Goal: Task Accomplishment & Management: Complete application form

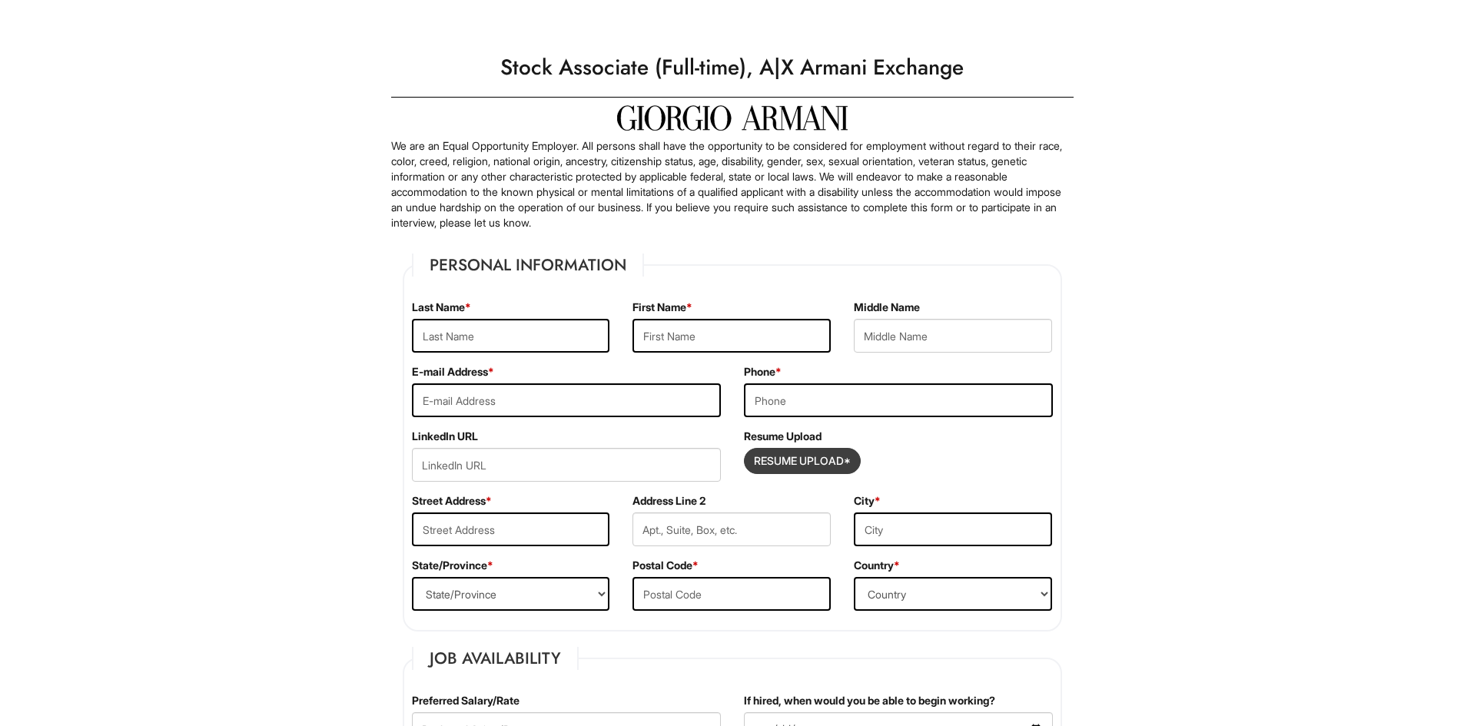
click at [801, 467] on input "Resume Upload*" at bounding box center [802, 461] width 115 height 25
type input "C:\fakepath\Donald_Hayes_Resume24RN.pdf"
click at [977, 449] on div "Resume Upload* Donald_Hayes_Resume24RN.pdf" at bounding box center [898, 465] width 309 height 34
click at [670, 335] on input "text" at bounding box center [731, 336] width 198 height 34
type input "donald"
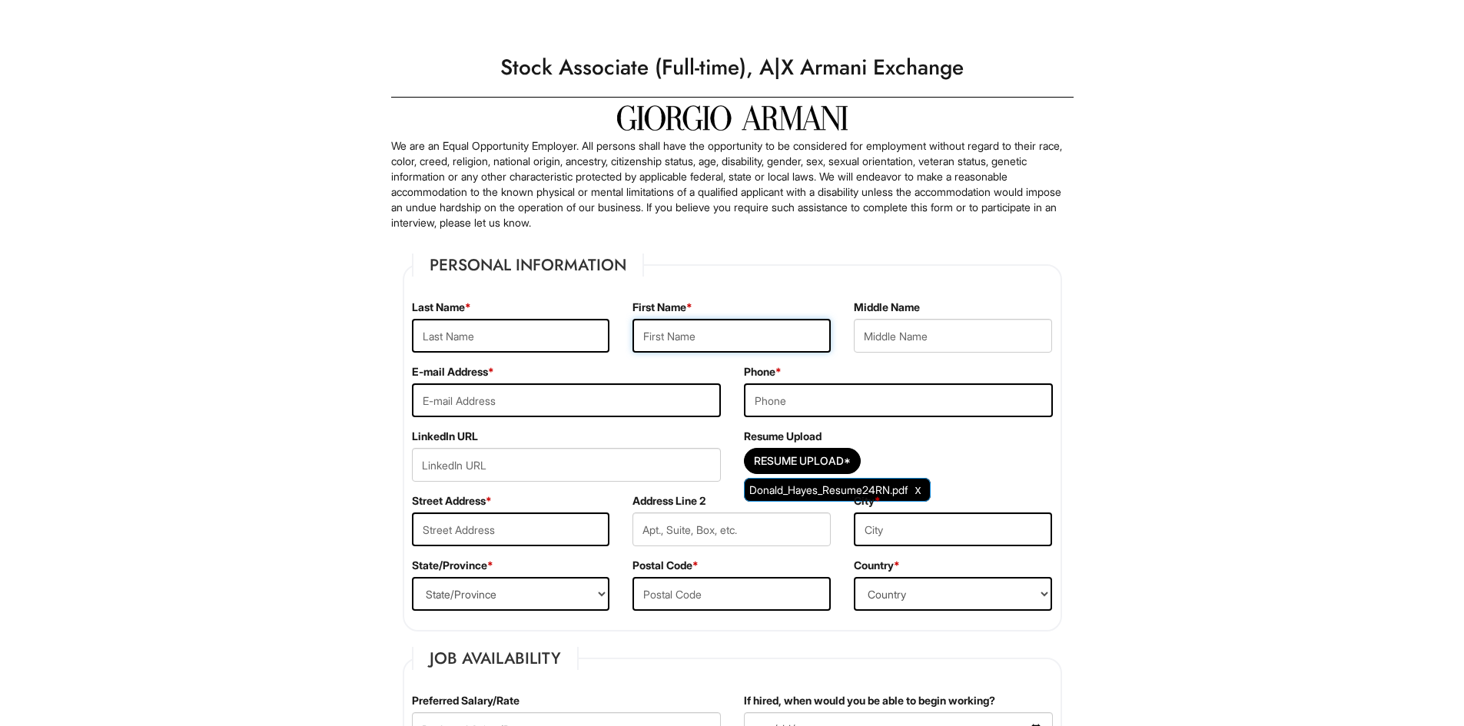
type input "hayes"
type input "3215 Feather Lane"
type input "Kissimmee"
select select "FL"
type input "34746"
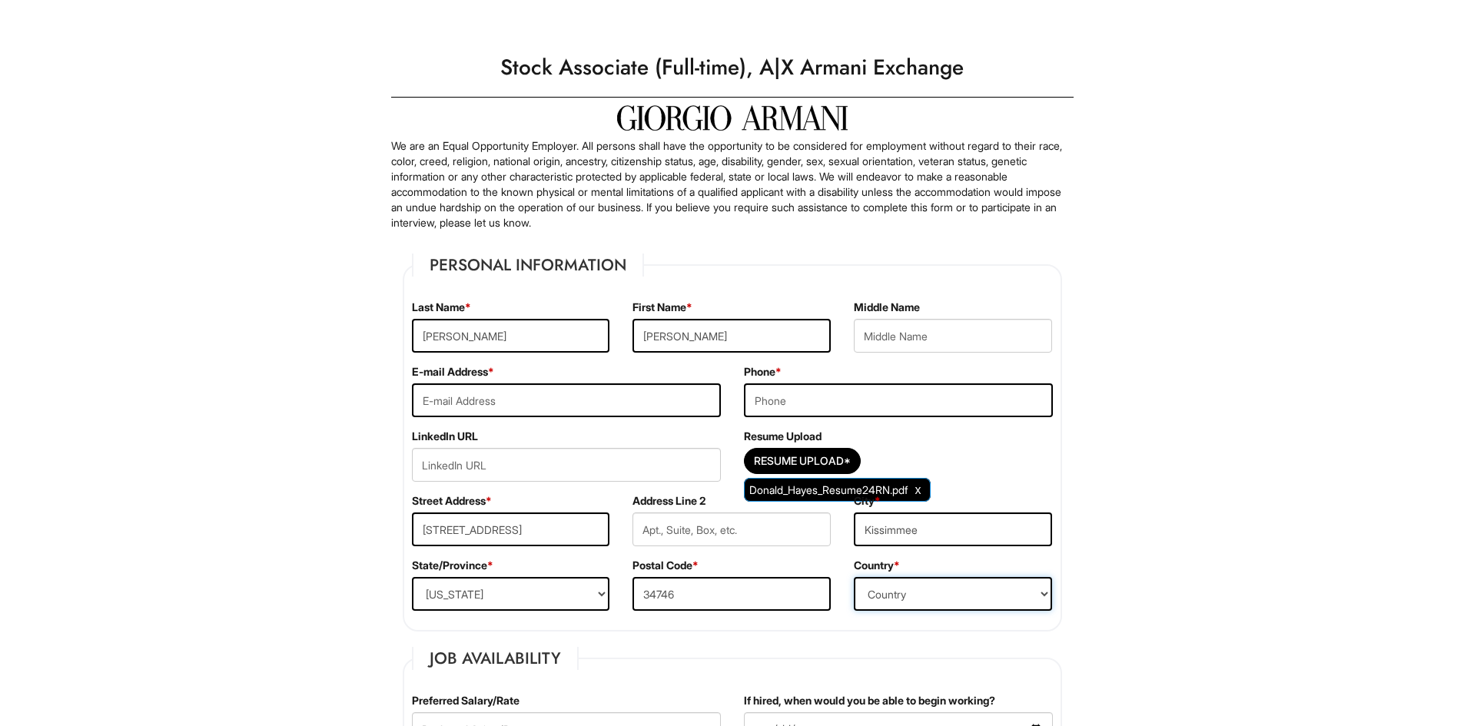
select select "United States of America"
click at [651, 334] on input "donald" at bounding box center [731, 336] width 198 height 34
type input "Donald"
click at [423, 339] on input "hayes" at bounding box center [511, 336] width 198 height 34
click at [424, 337] on input "hayes" at bounding box center [511, 336] width 198 height 34
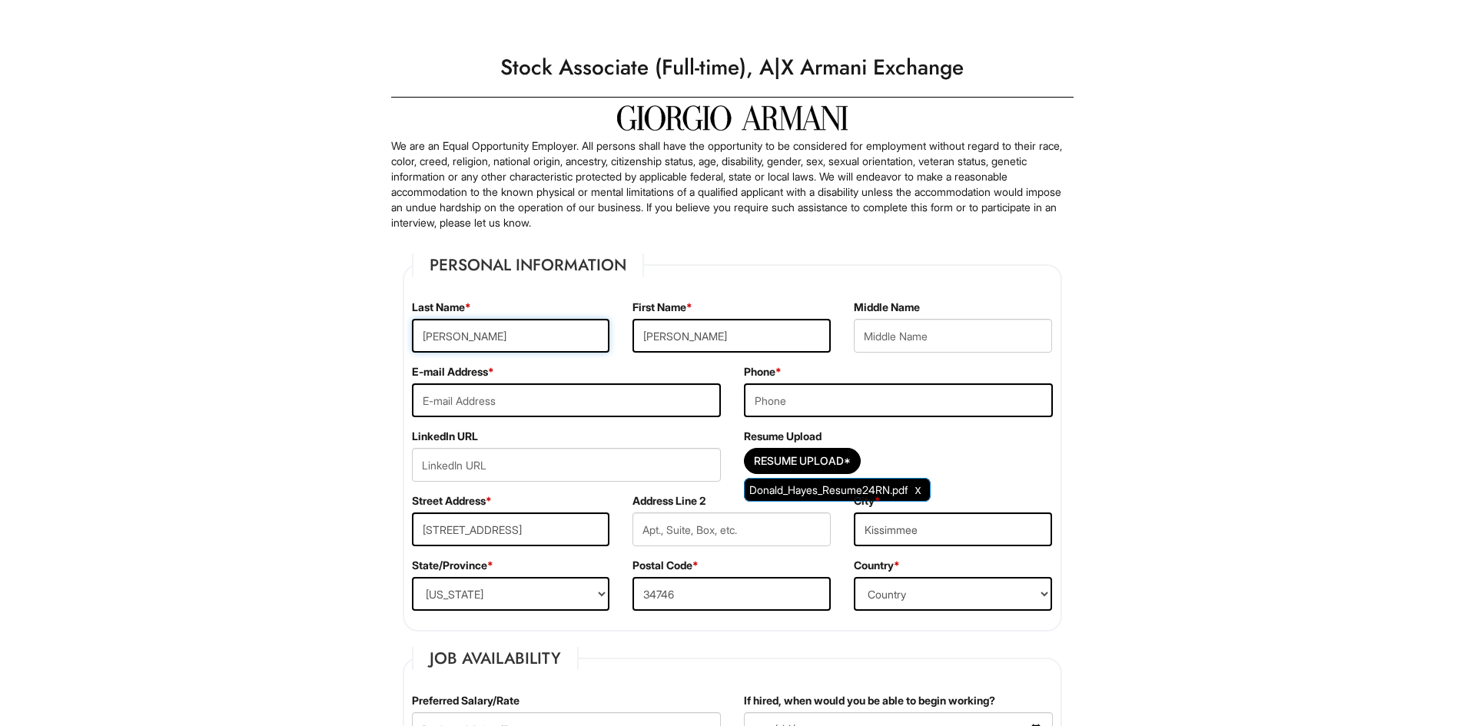
click at [428, 334] on input "hayes" at bounding box center [511, 336] width 198 height 34
type input "Hayes"
drag, startPoint x: 838, startPoint y: 406, endPoint x: 870, endPoint y: 401, distance: 32.0
click at [847, 406] on input "tel" at bounding box center [898, 400] width 309 height 34
type input "4076559467"
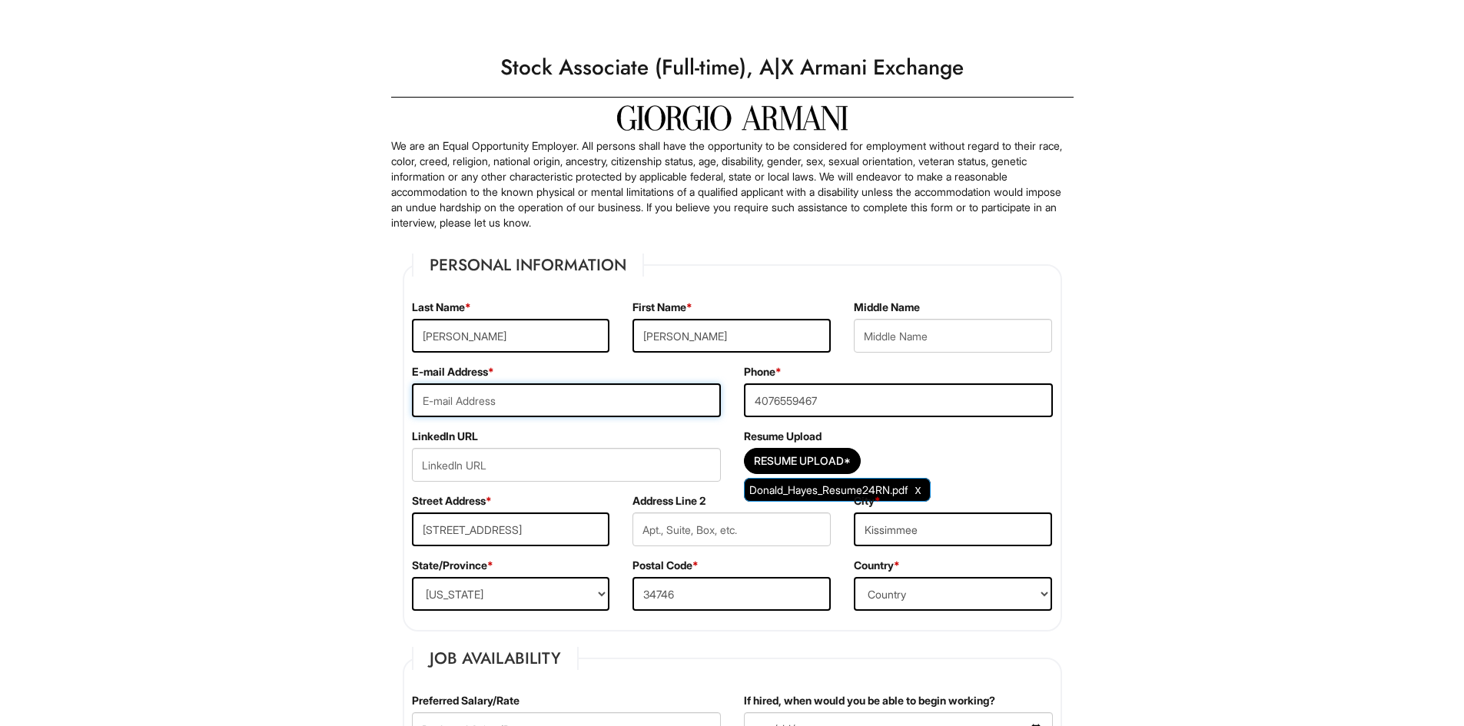
click at [622, 403] on input "email" at bounding box center [566, 400] width 309 height 34
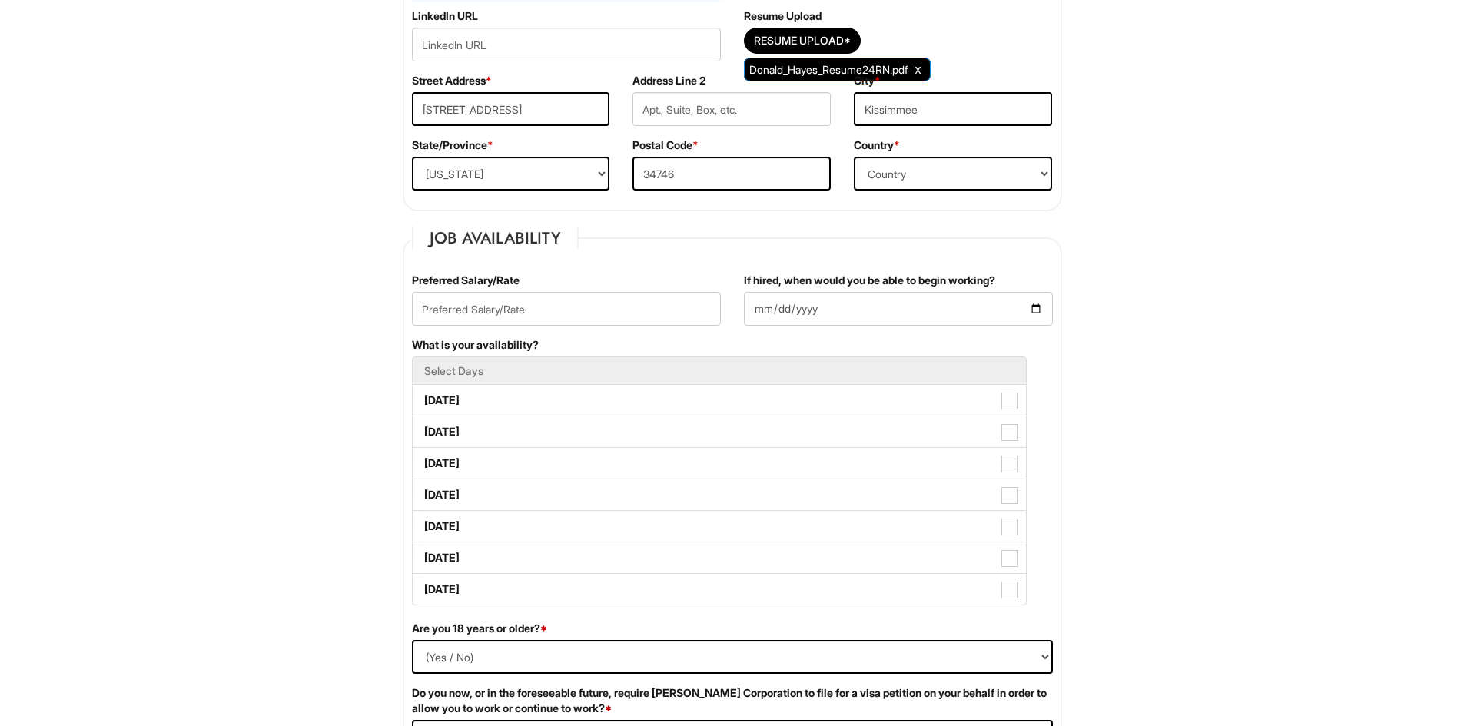
scroll to position [461, 0]
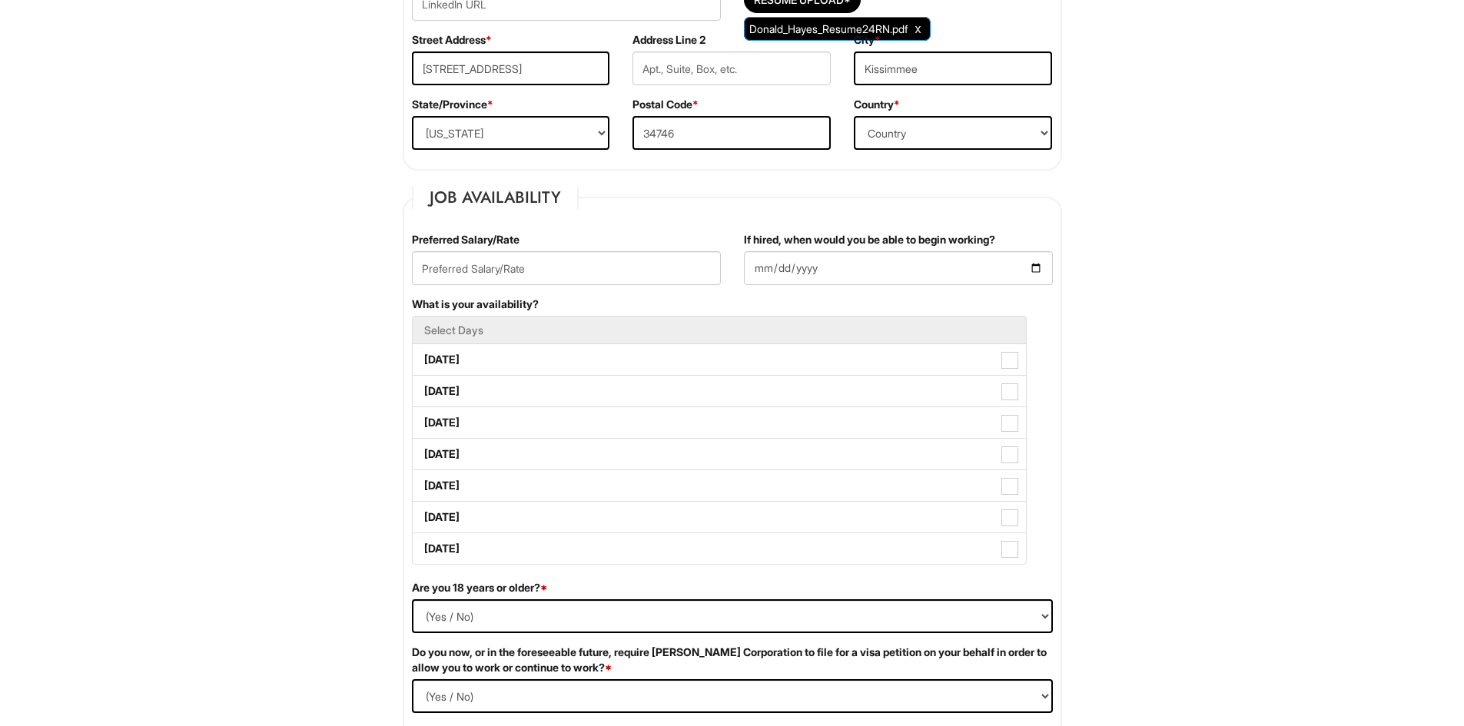
type input "dhayes2514@gmail.com"
click at [529, 268] on input "text" at bounding box center [566, 268] width 309 height 34
type input "17.00"
click at [965, 273] on input "If hired, when would you be able to begin working?" at bounding box center [898, 268] width 309 height 34
click at [1035, 273] on input "If hired, when would you be able to begin working?" at bounding box center [898, 268] width 309 height 34
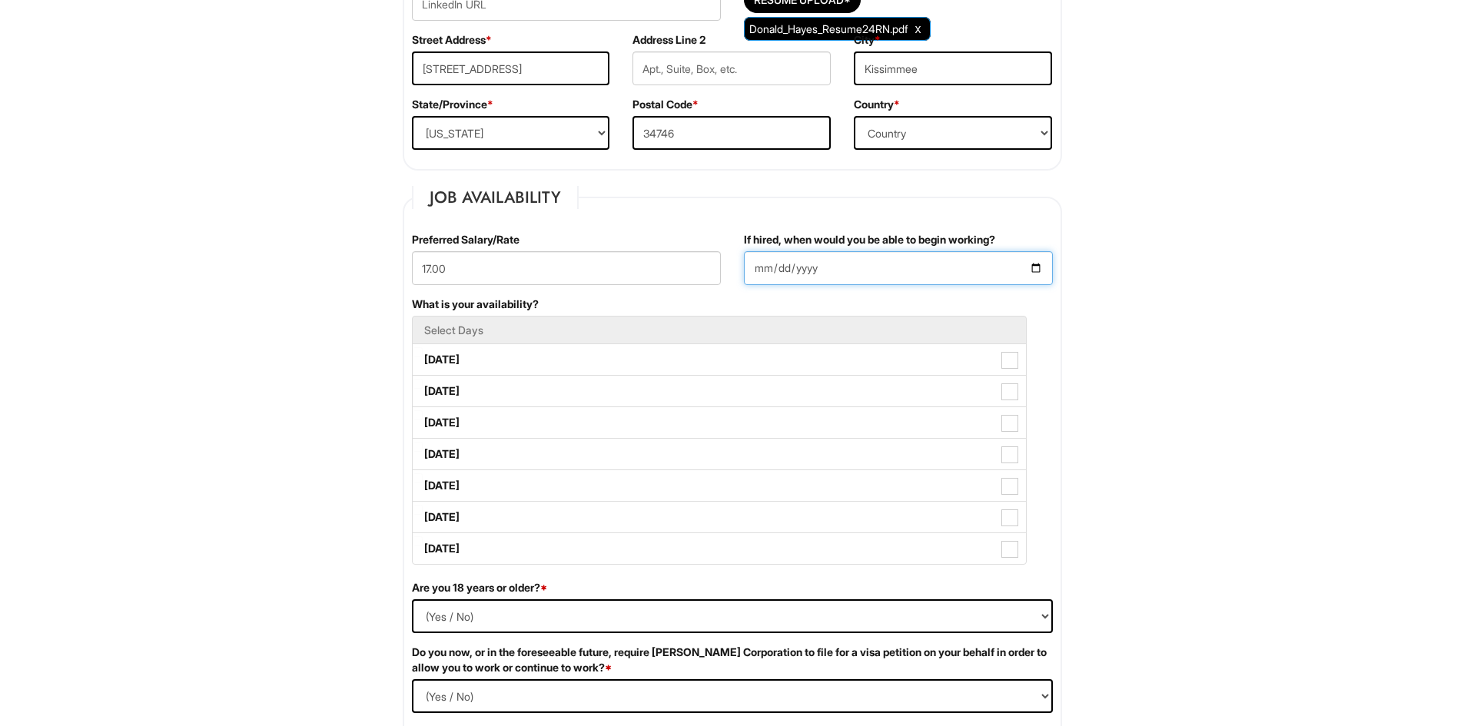
type input "2025-08-18"
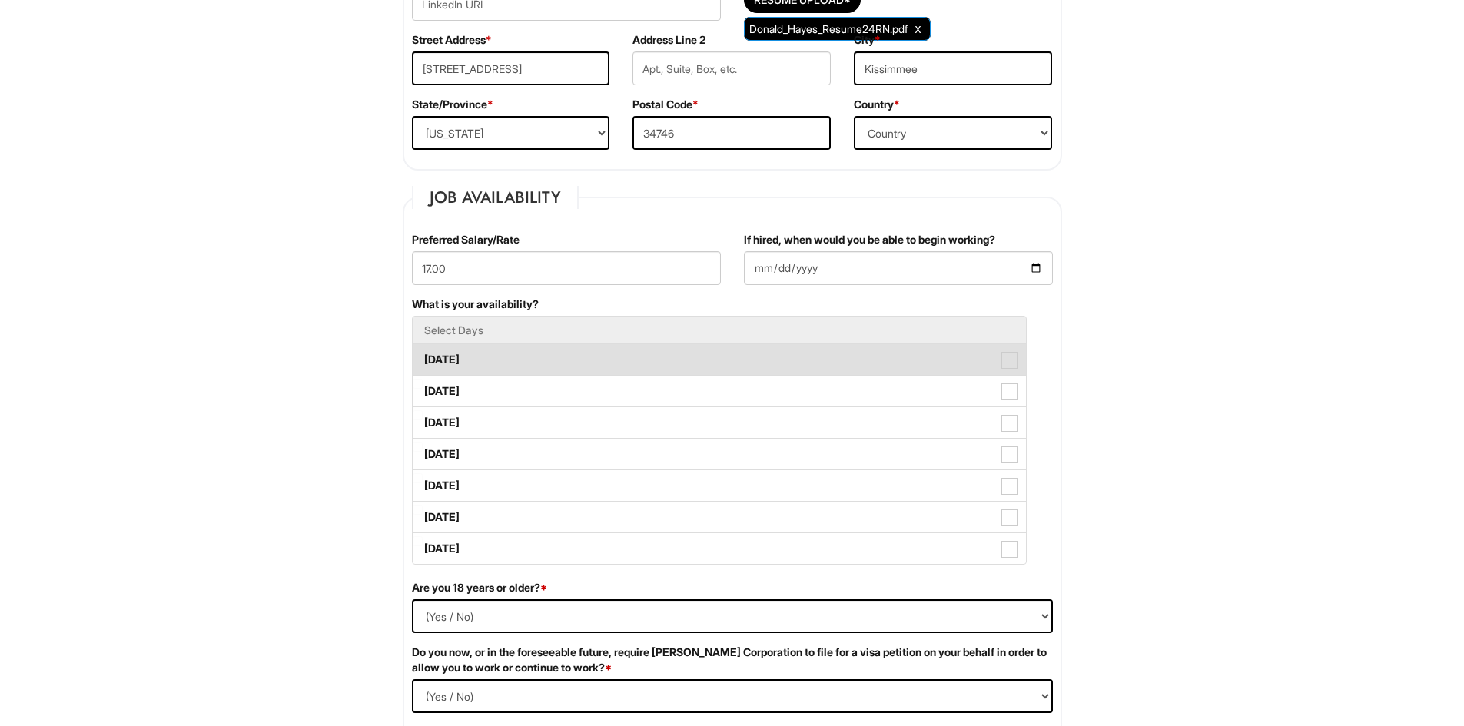
click at [1002, 361] on span at bounding box center [1009, 360] width 17 height 17
click at [423, 357] on Available_Monday "Monday" at bounding box center [418, 352] width 10 height 10
checkbox Available_Monday "true"
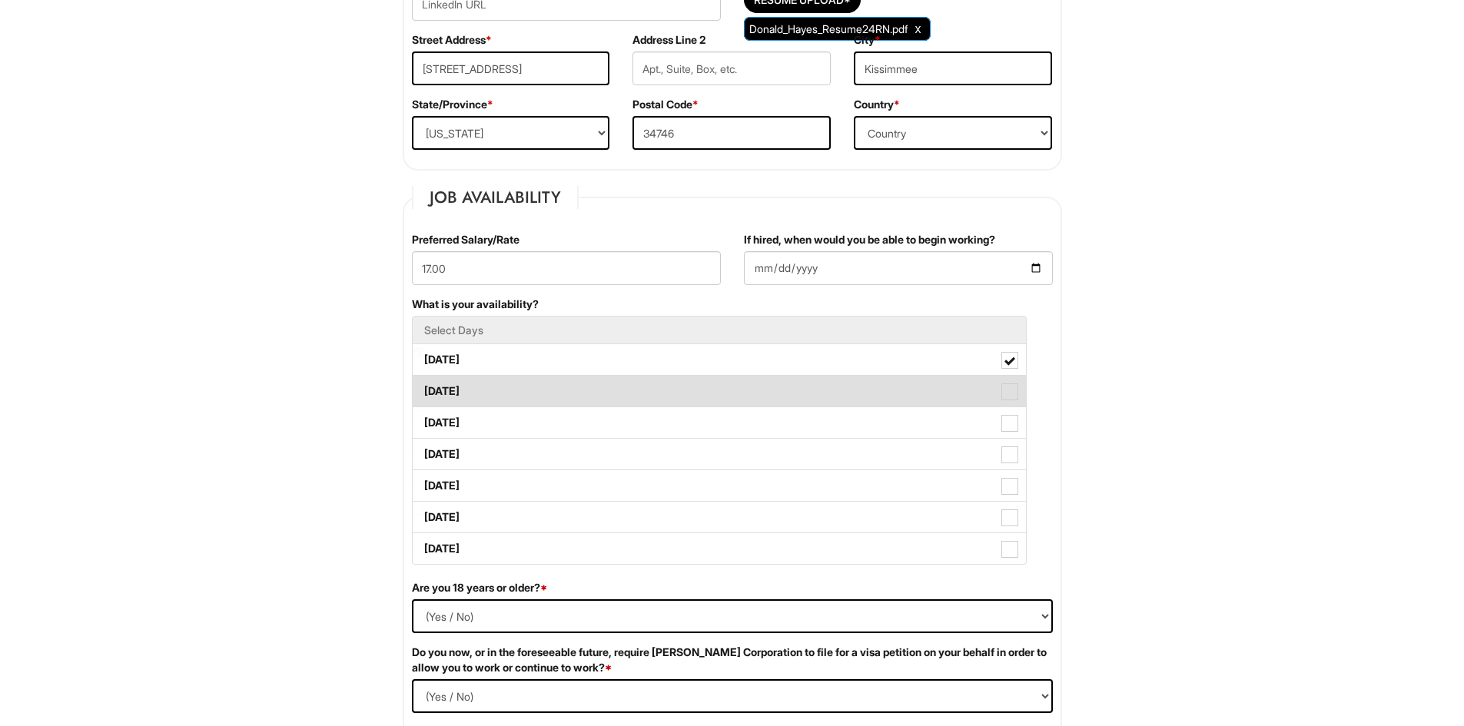
click at [1004, 387] on span at bounding box center [1009, 391] width 17 height 17
click at [423, 387] on Available_Tuesday "Tuesday" at bounding box center [418, 384] width 10 height 10
checkbox Available_Tuesday "true"
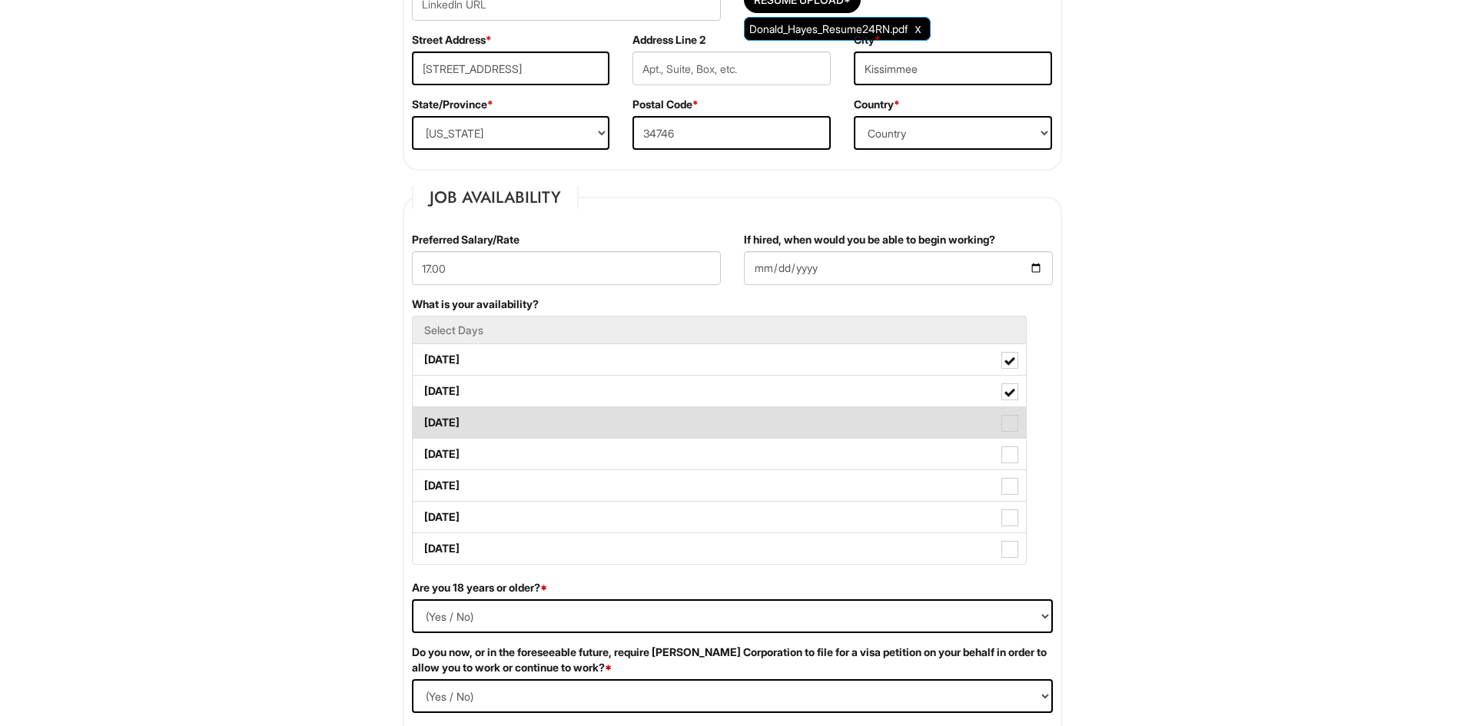
click at [1008, 411] on label "Wednesday" at bounding box center [719, 422] width 613 height 31
click at [423, 411] on Available_Wednesday "Wednesday" at bounding box center [418, 415] width 10 height 10
checkbox Available_Wednesday "true"
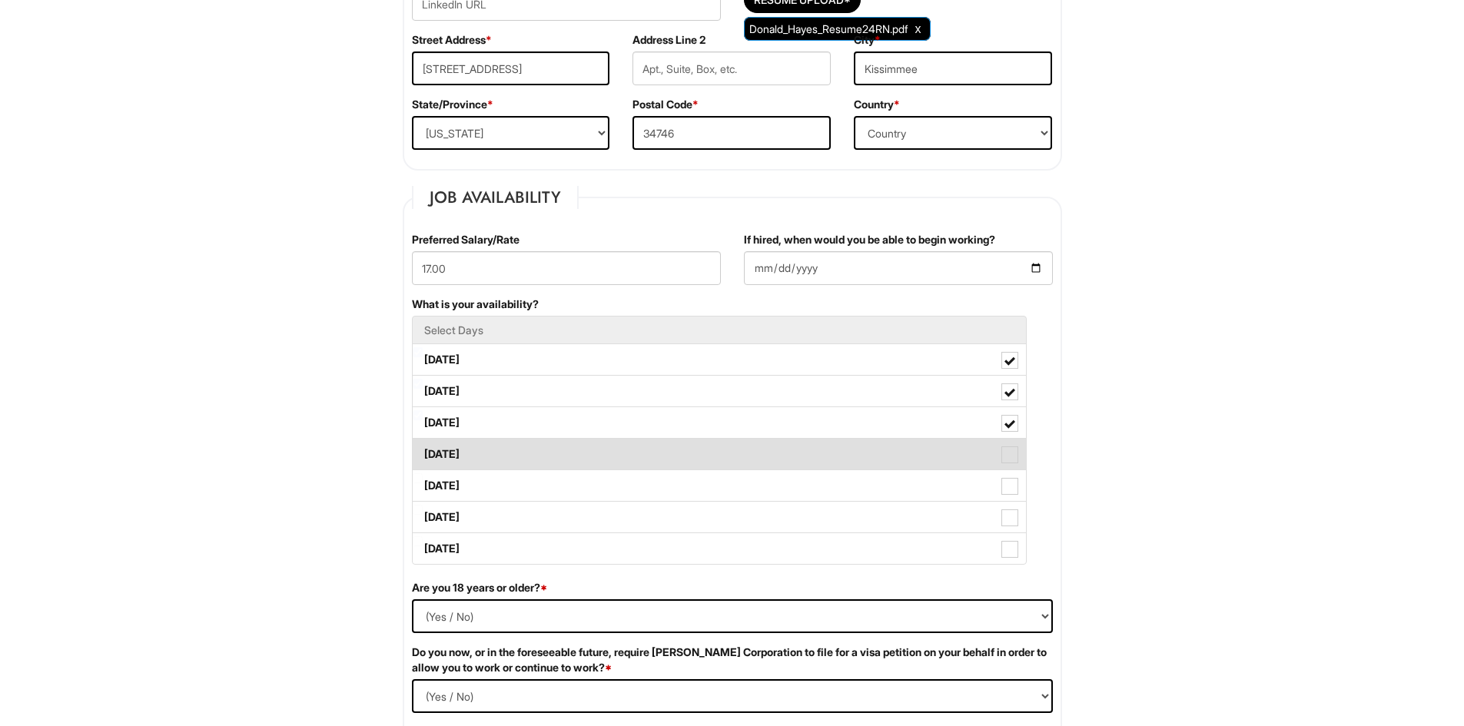
click at [1007, 446] on label "Thursday" at bounding box center [719, 454] width 613 height 31
click at [423, 446] on Available_Thursday "Thursday" at bounding box center [418, 447] width 10 height 10
checkbox Available_Thursday "true"
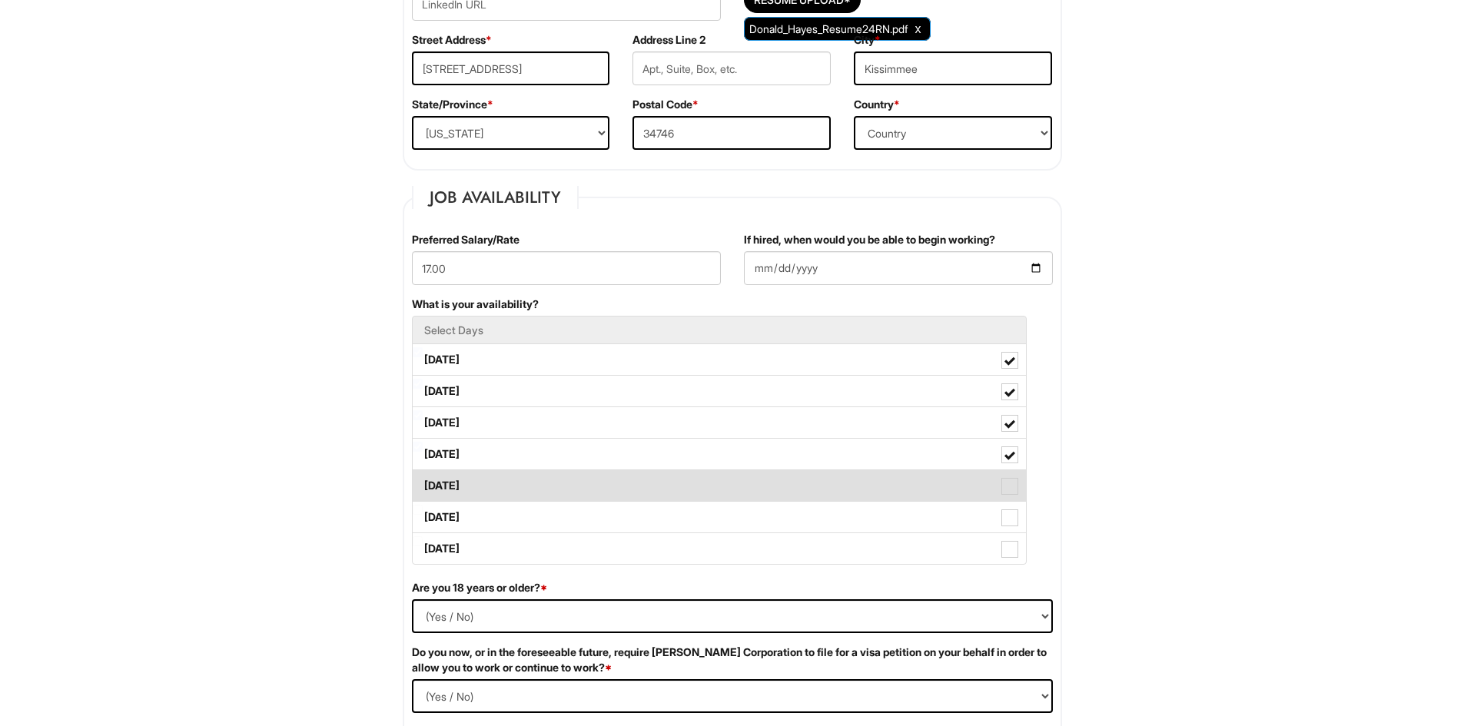
click at [1019, 485] on label "Friday" at bounding box center [719, 485] width 613 height 31
click at [423, 483] on Available_Friday "Friday" at bounding box center [418, 478] width 10 height 10
checkbox Available_Friday "true"
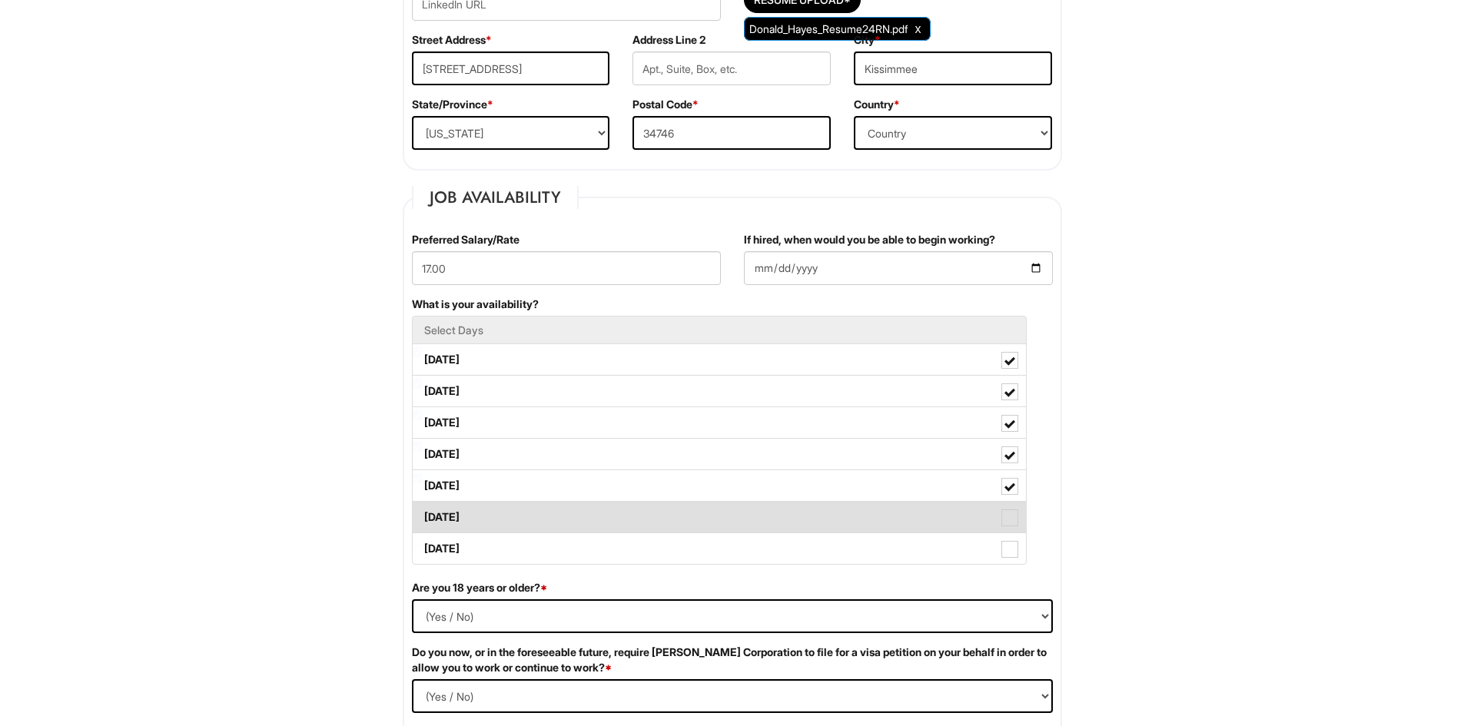
click at [1012, 514] on span at bounding box center [1009, 517] width 17 height 17
click at [423, 514] on Available_Saturday "Saturday" at bounding box center [418, 510] width 10 height 10
checkbox Available_Saturday "true"
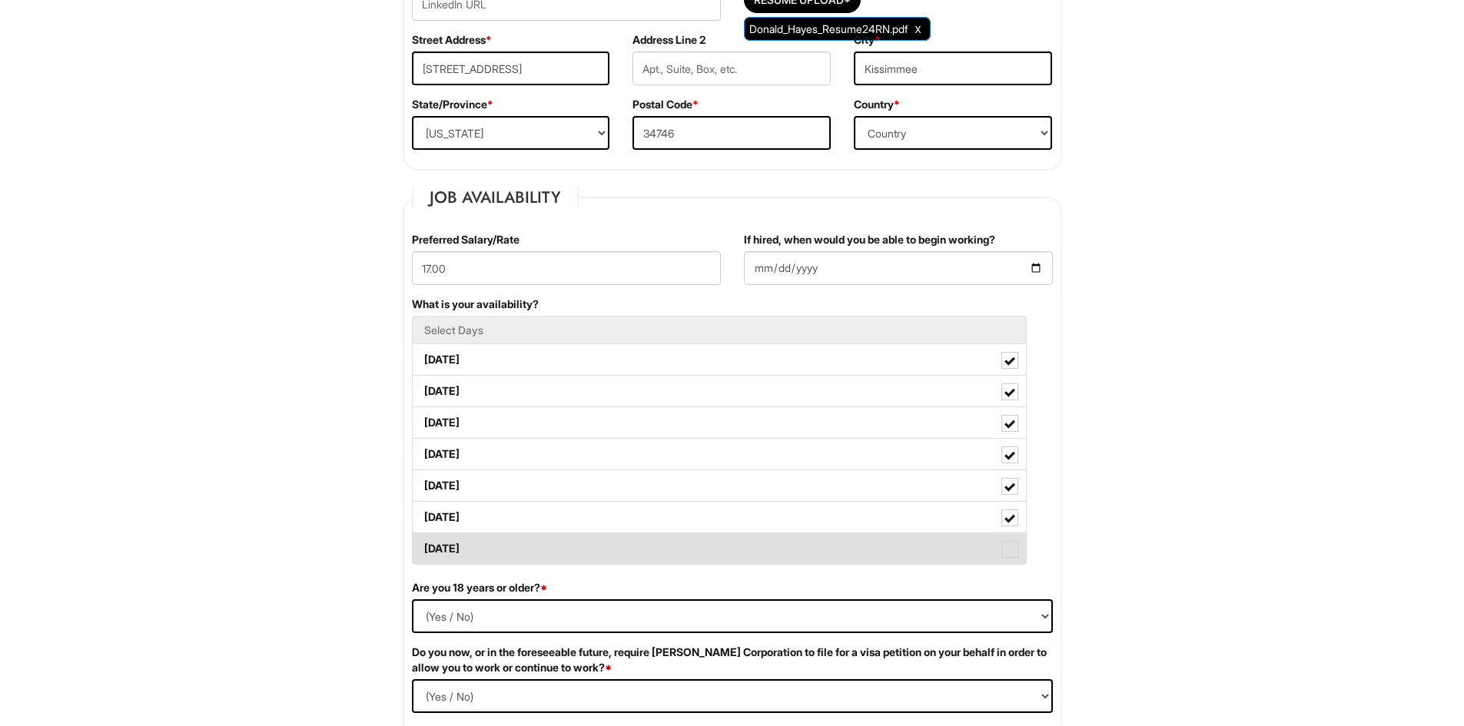
click at [1010, 552] on span at bounding box center [1009, 549] width 17 height 17
click at [423, 546] on Available_Sunday "Sunday" at bounding box center [418, 541] width 10 height 10
checkbox Available_Sunday "true"
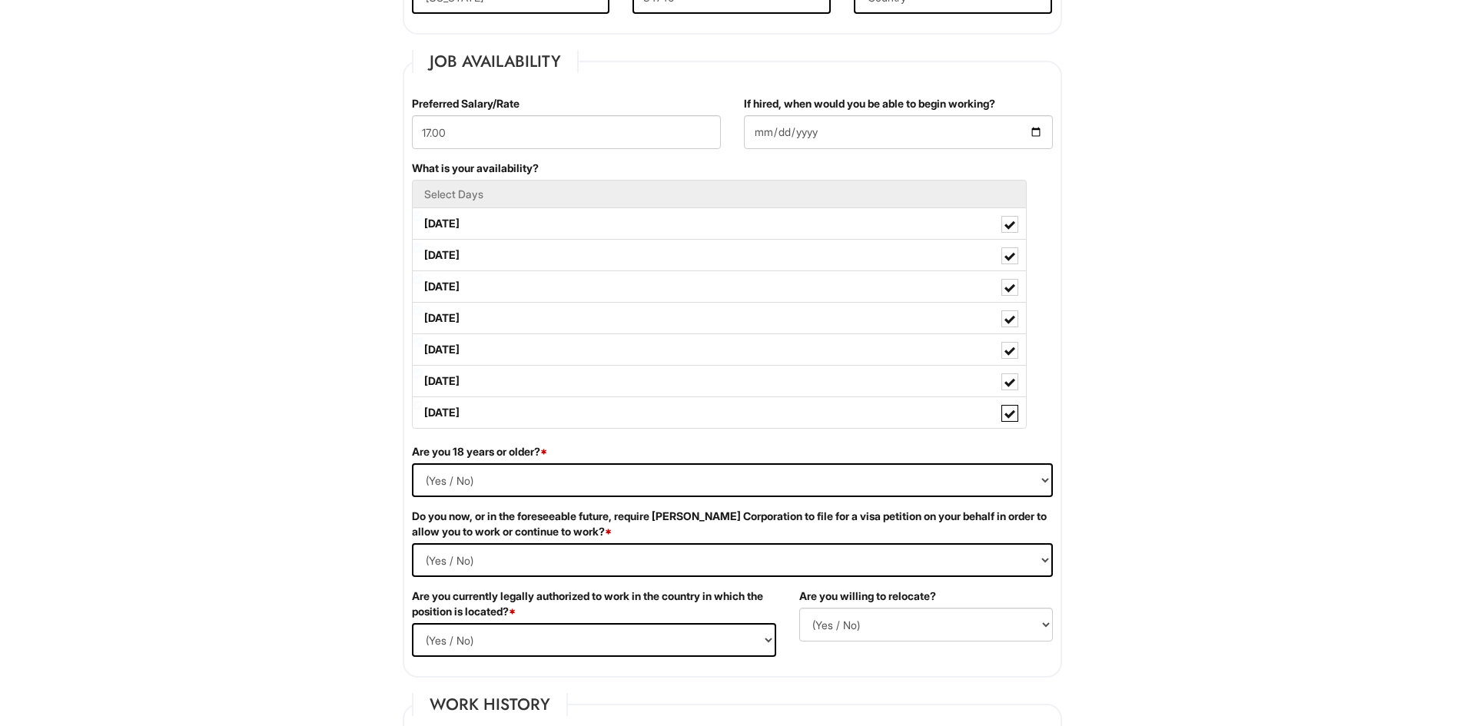
scroll to position [615, 0]
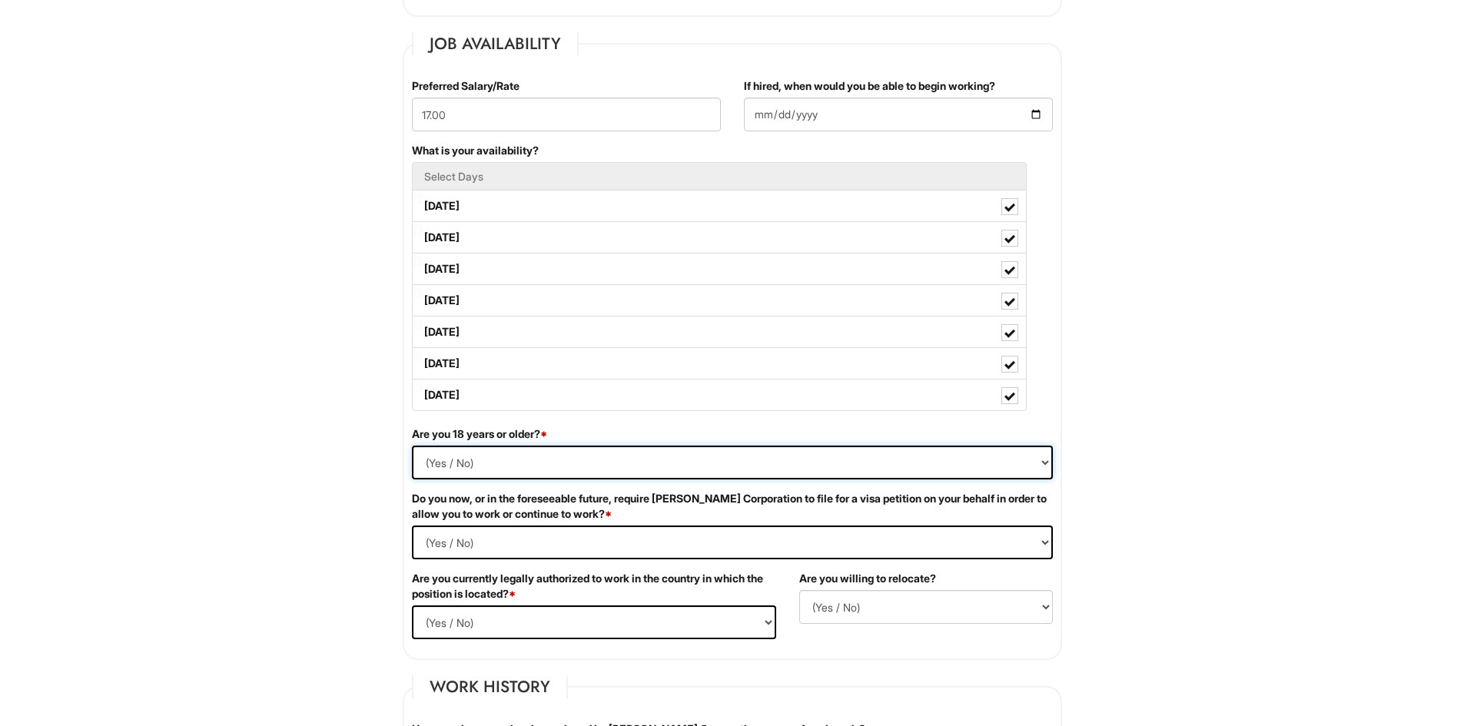
click at [518, 458] on select "(Yes / No) Yes No" at bounding box center [732, 463] width 641 height 34
select select "Yes"
click at [412, 446] on select "(Yes / No) Yes No" at bounding box center [732, 463] width 641 height 34
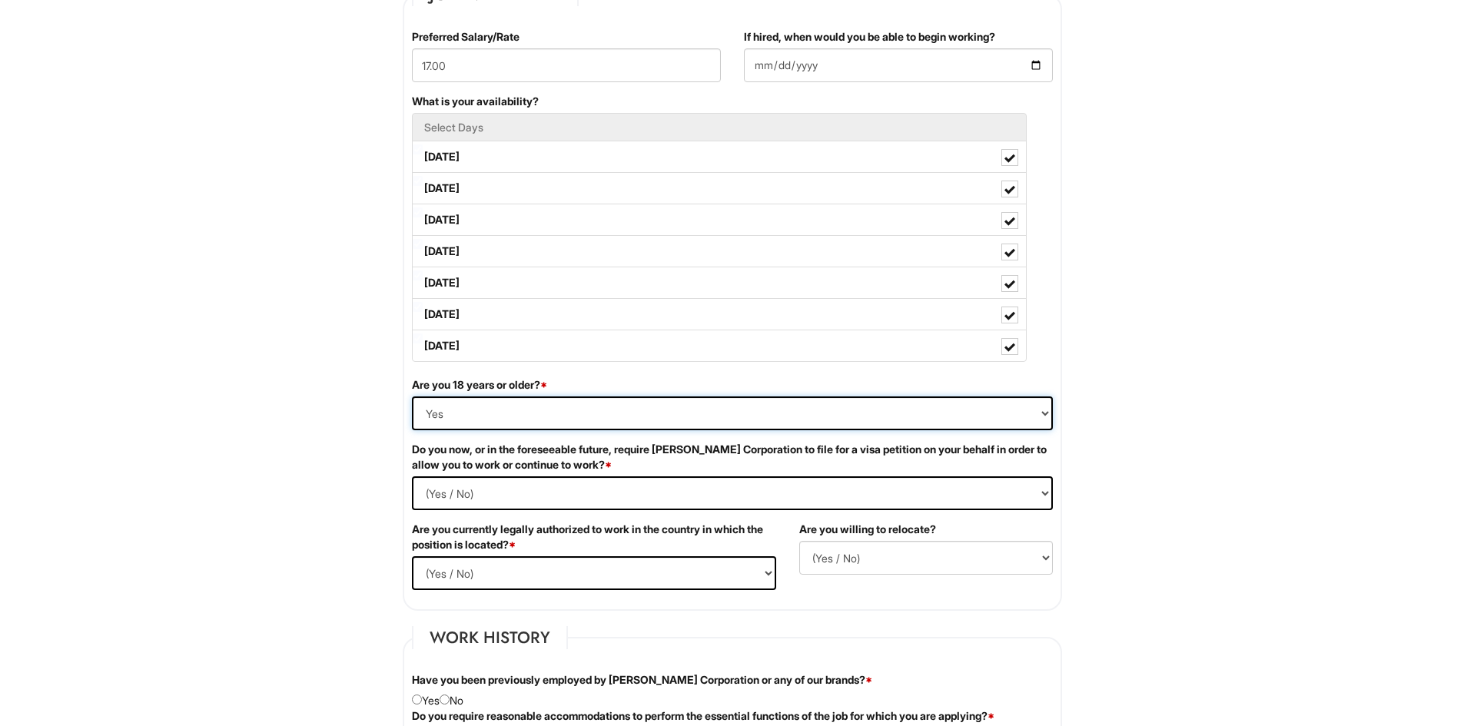
scroll to position [692, 0]
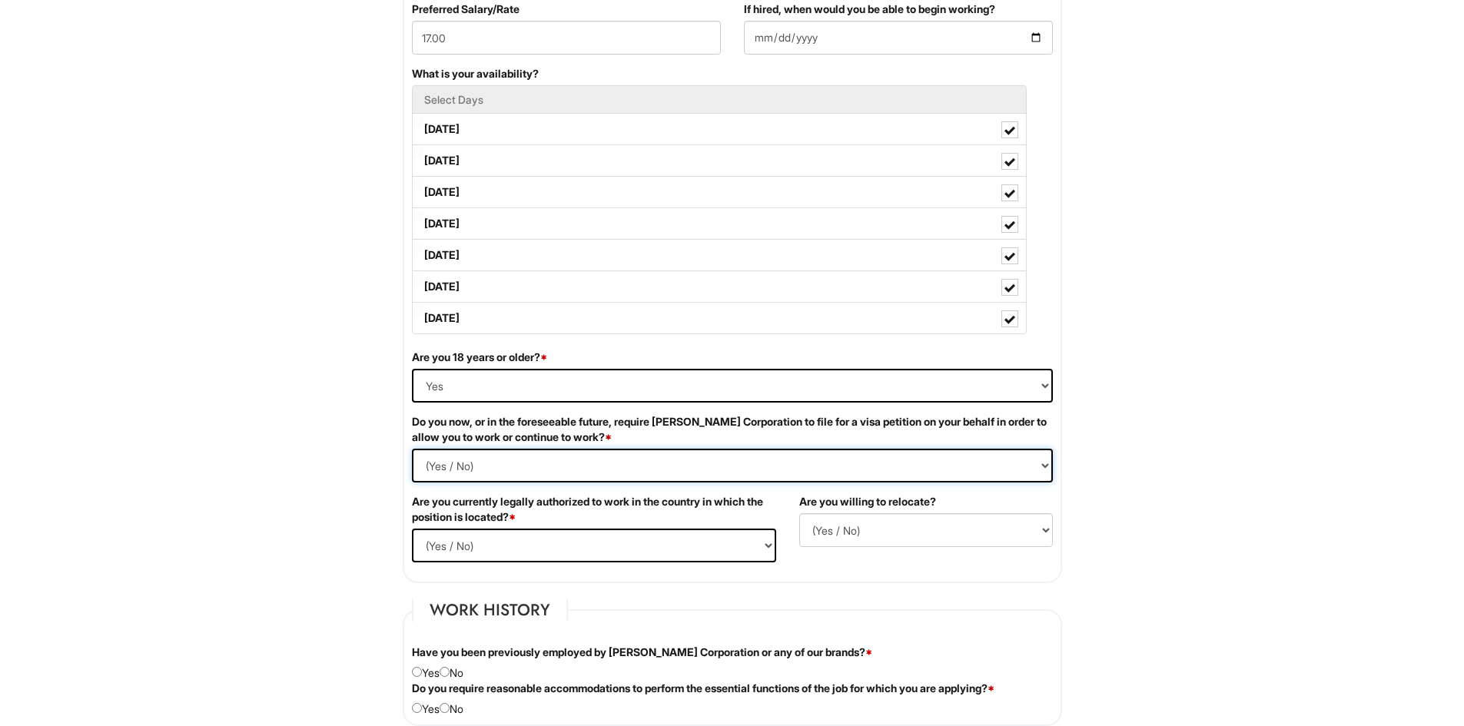
click at [602, 454] on Required "(Yes / No) Yes No" at bounding box center [732, 466] width 641 height 34
select Required "No"
click at [412, 449] on Required "(Yes / No) Yes No" at bounding box center [732, 466] width 641 height 34
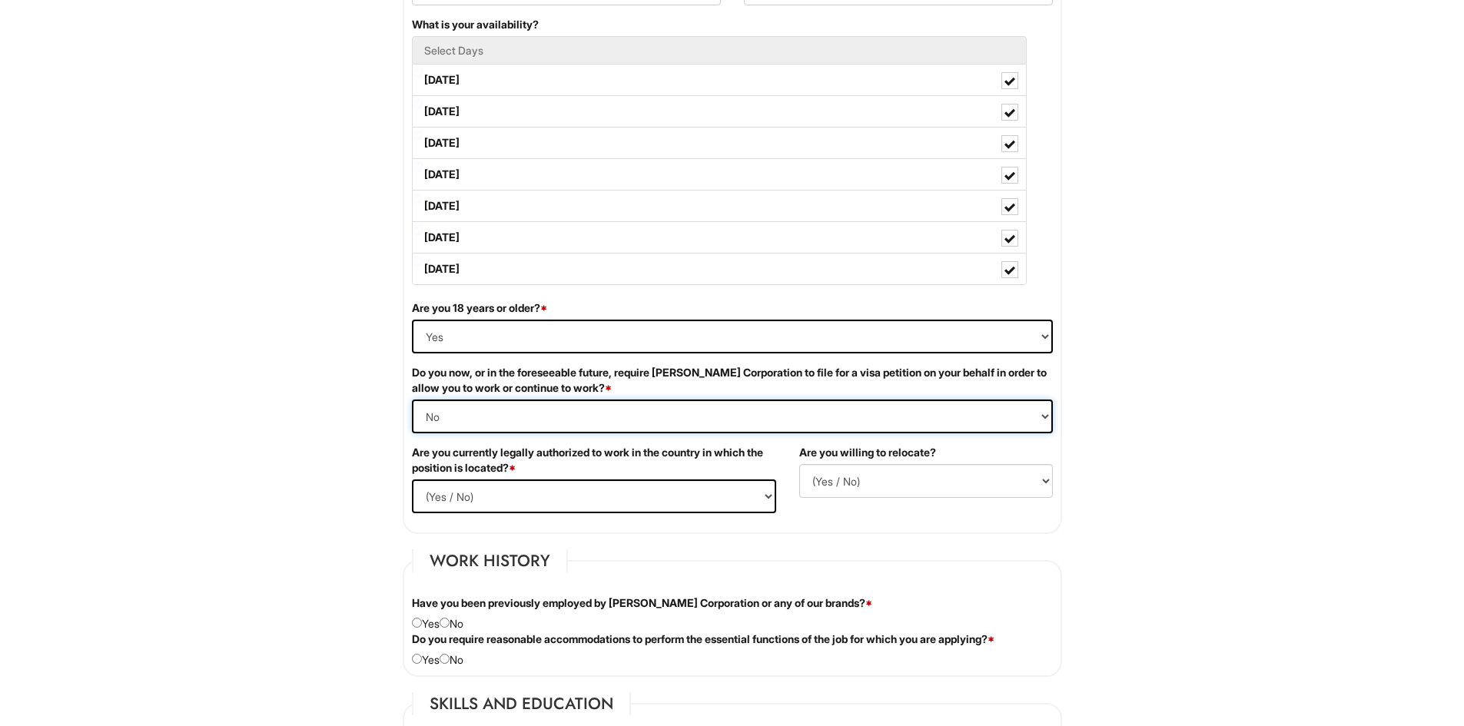
scroll to position [768, 0]
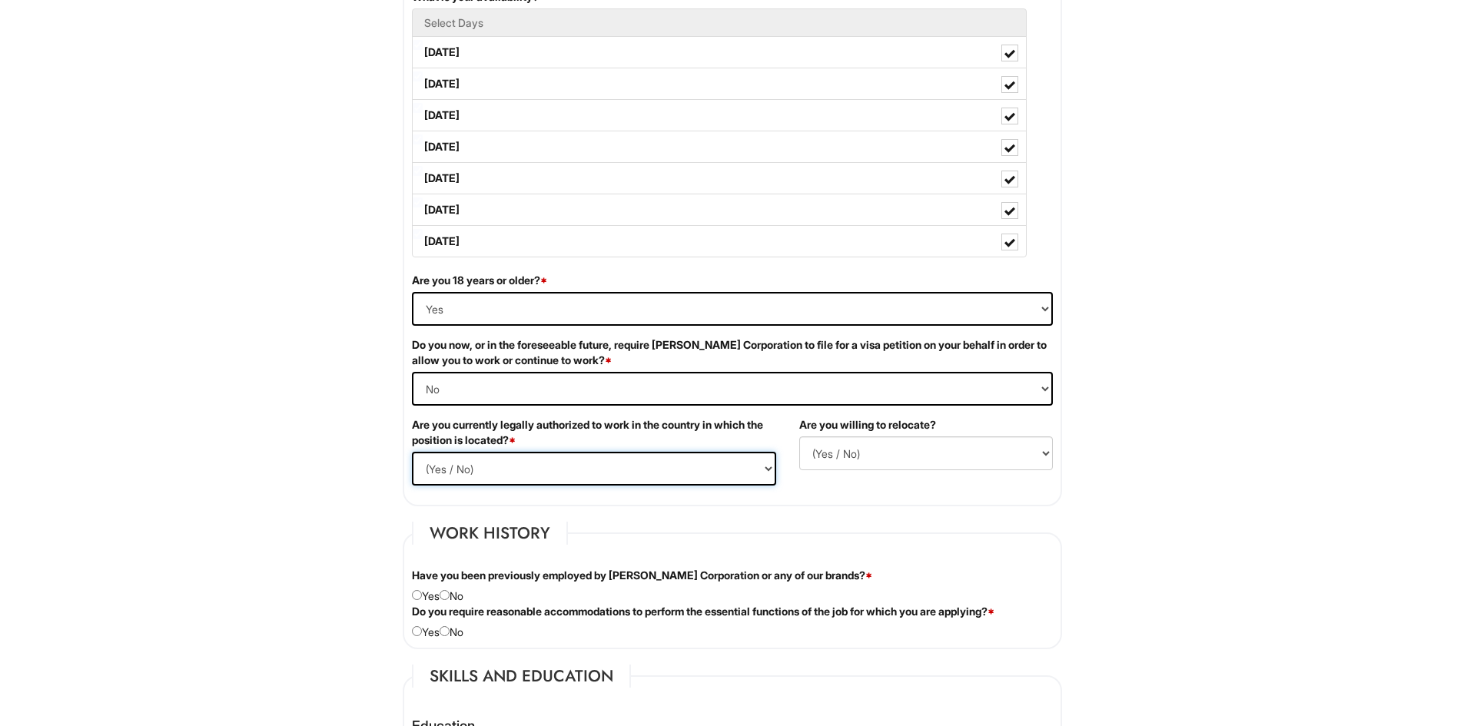
click at [584, 460] on select "(Yes / No) Yes No" at bounding box center [594, 469] width 364 height 34
select select "Yes"
click at [412, 452] on select "(Yes / No) Yes No" at bounding box center [594, 469] width 364 height 34
click at [890, 461] on select "(Yes / No) No Yes" at bounding box center [926, 453] width 254 height 34
click at [742, 499] on fieldset "Job Availability Preferred Salary/Rate 17.00 If hired, when would you be able t…" at bounding box center [732, 193] width 659 height 628
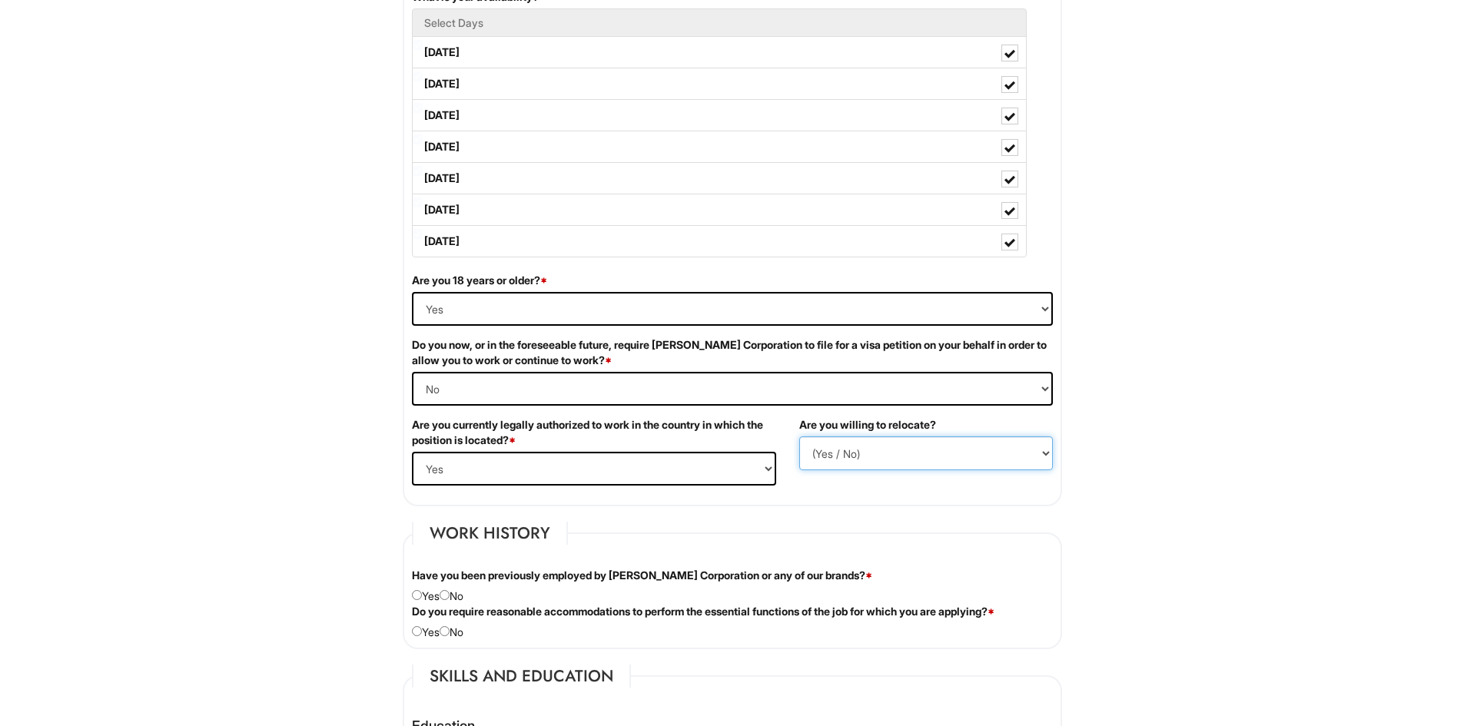
click at [835, 457] on select "(Yes / No) No Yes" at bounding box center [926, 453] width 254 height 34
click at [774, 493] on div "Are you currently legally authorized to work in the country in which the positi…" at bounding box center [593, 457] width 387 height 80
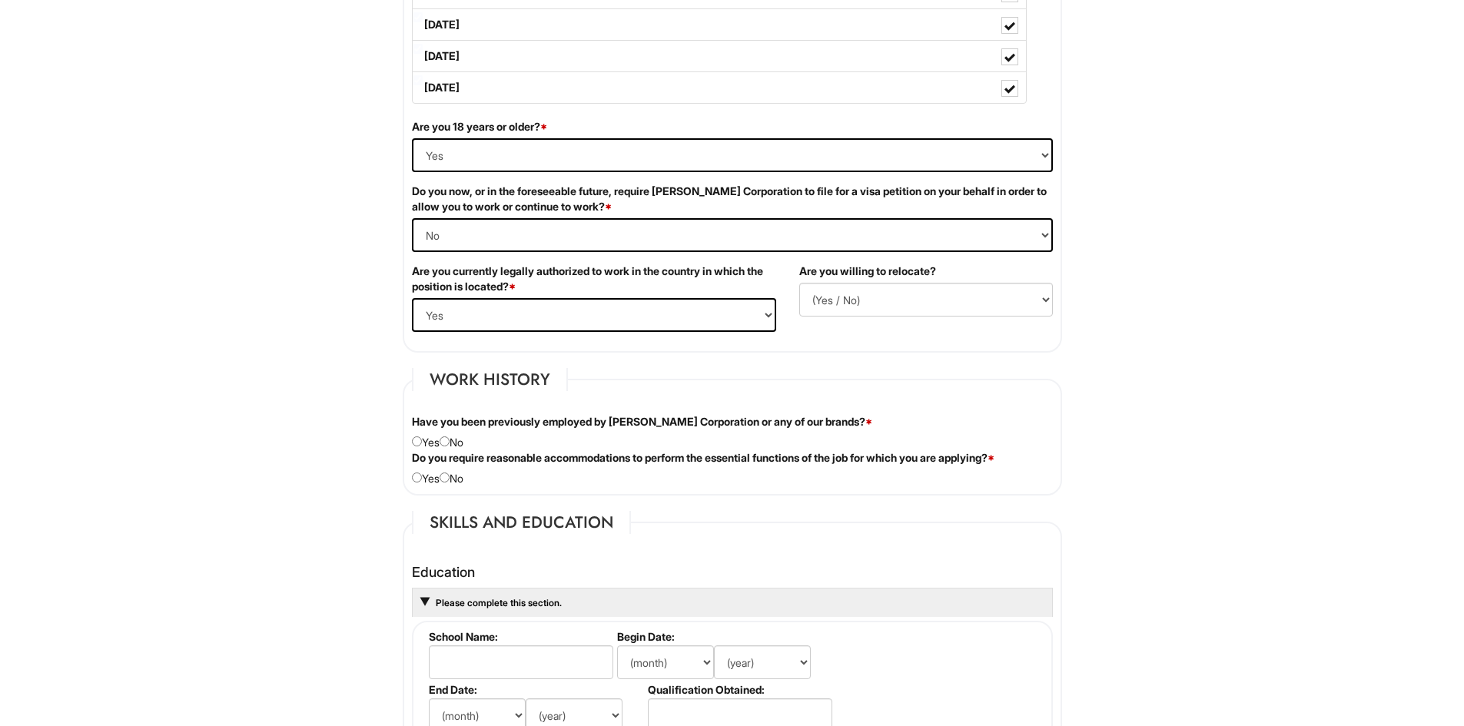
scroll to position [999, 0]
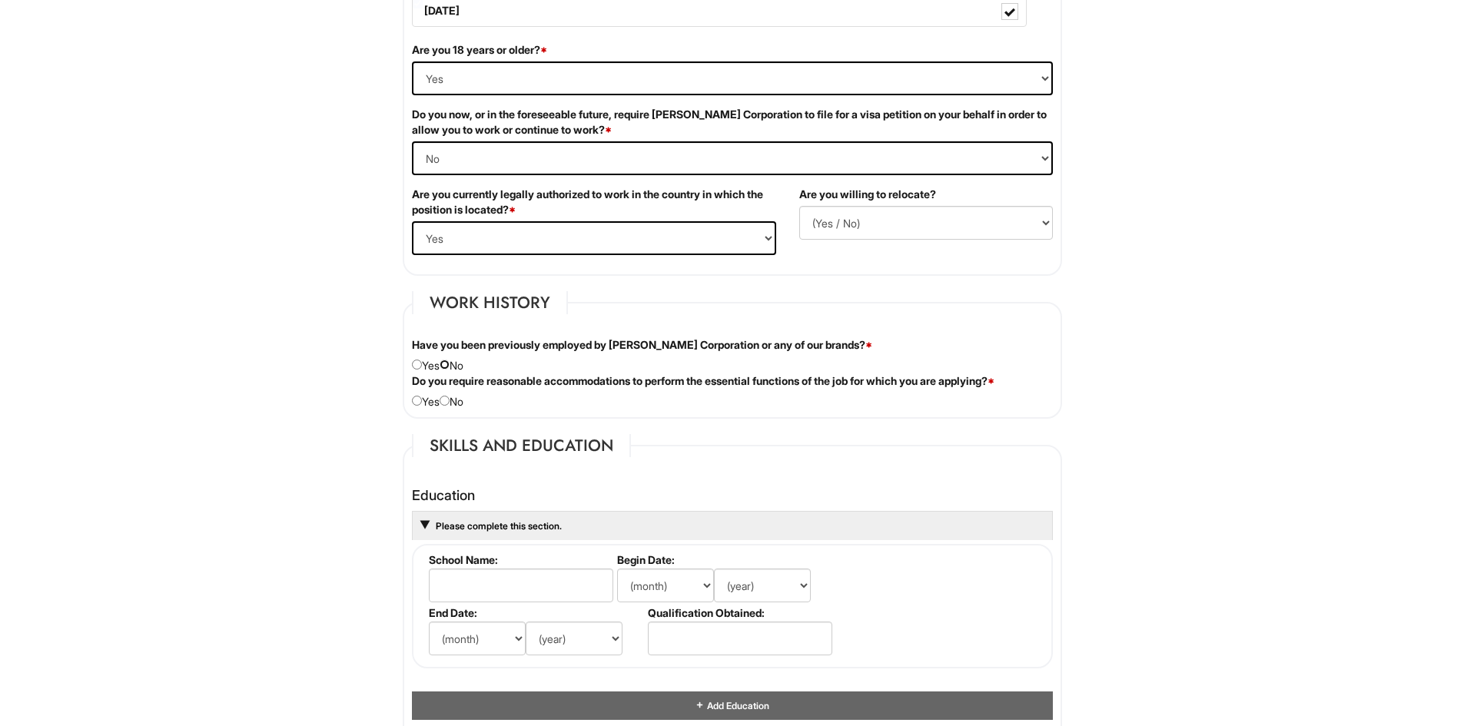
click at [450, 368] on input "radio" at bounding box center [445, 365] width 10 height 10
radio input "true"
click at [450, 399] on input "radio" at bounding box center [445, 401] width 10 height 10
radio input "true"
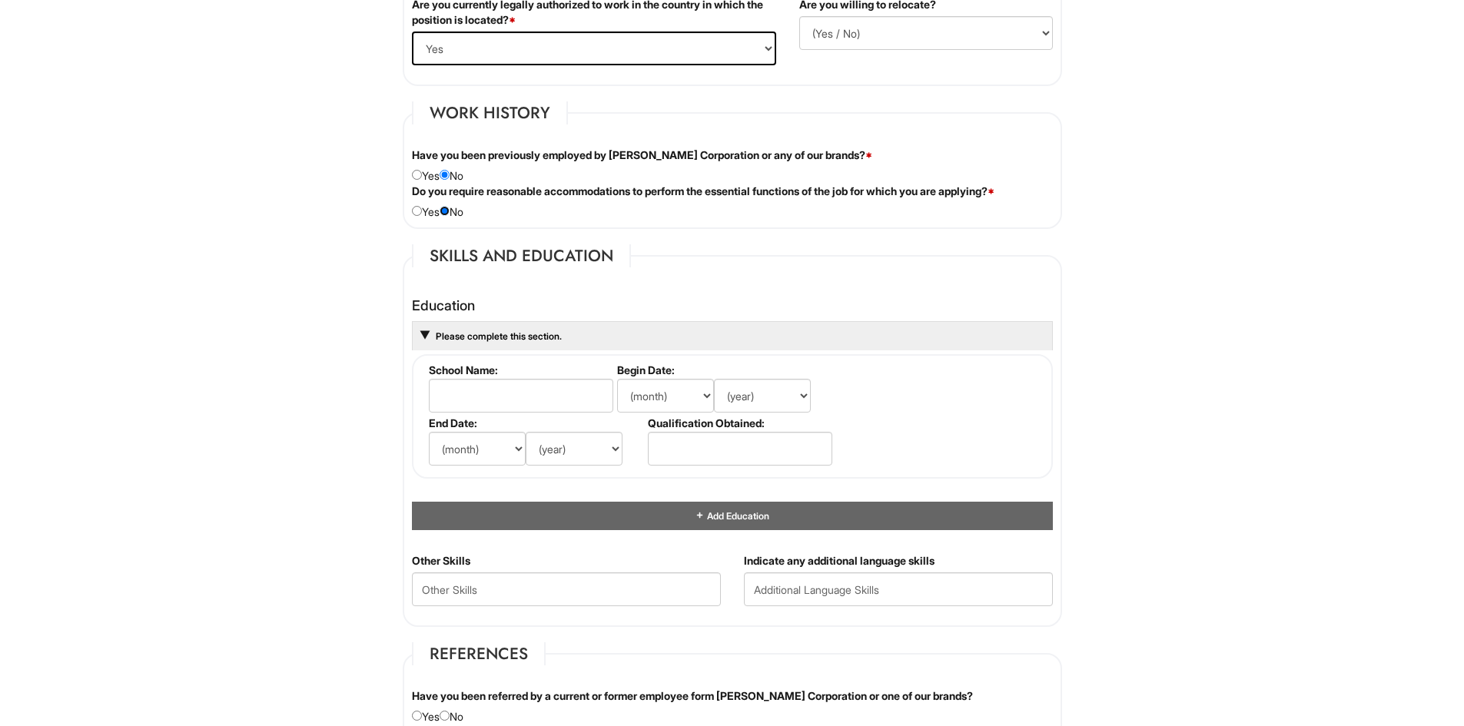
scroll to position [1306, 0]
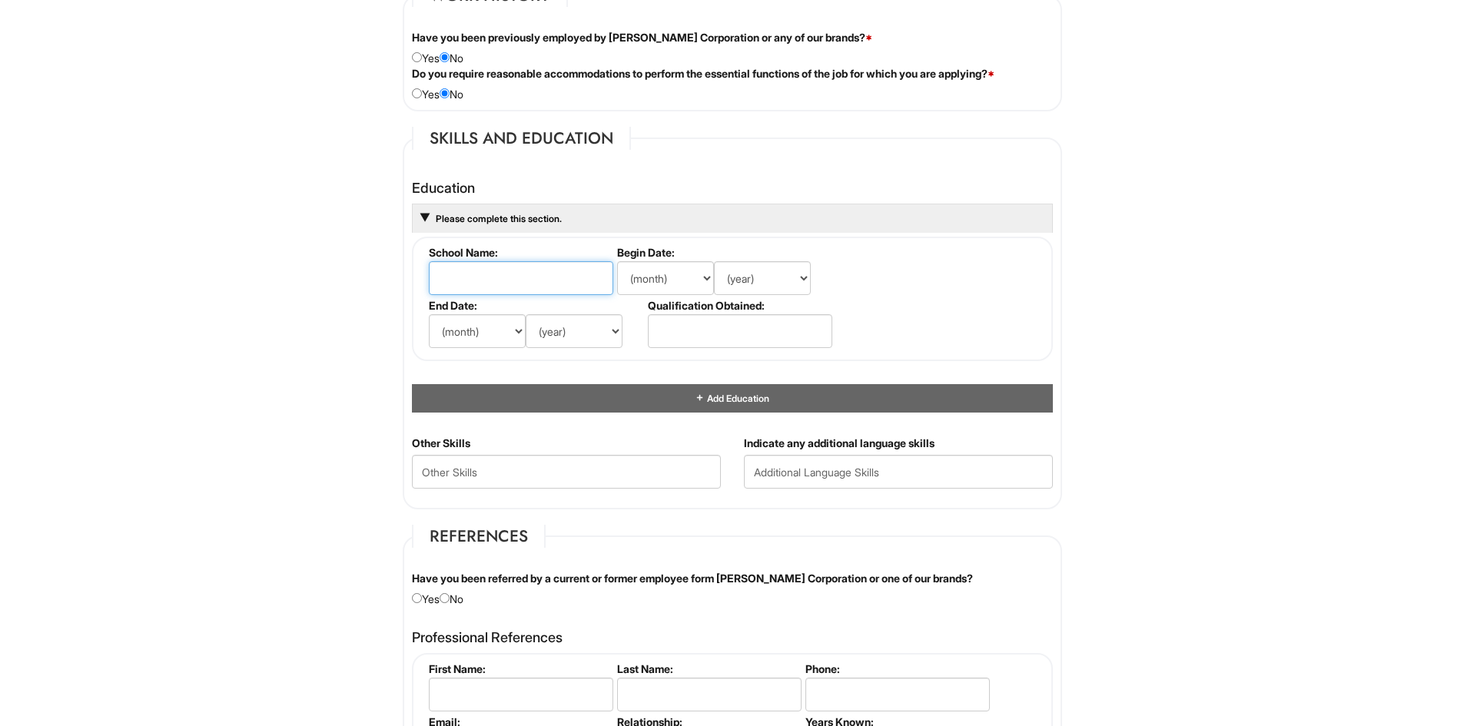
click at [546, 272] on input "text" at bounding box center [521, 278] width 184 height 34
click at [441, 282] on input "cypress Creek" at bounding box center [521, 278] width 184 height 34
click at [443, 283] on input "cypress Creek" at bounding box center [521, 278] width 184 height 34
type input "Cypress Creek"
click at [511, 330] on select "(month) Jan Feb Mar Apr May Jun Jul Aug Sep Oct Nov Dec" at bounding box center [477, 331] width 97 height 34
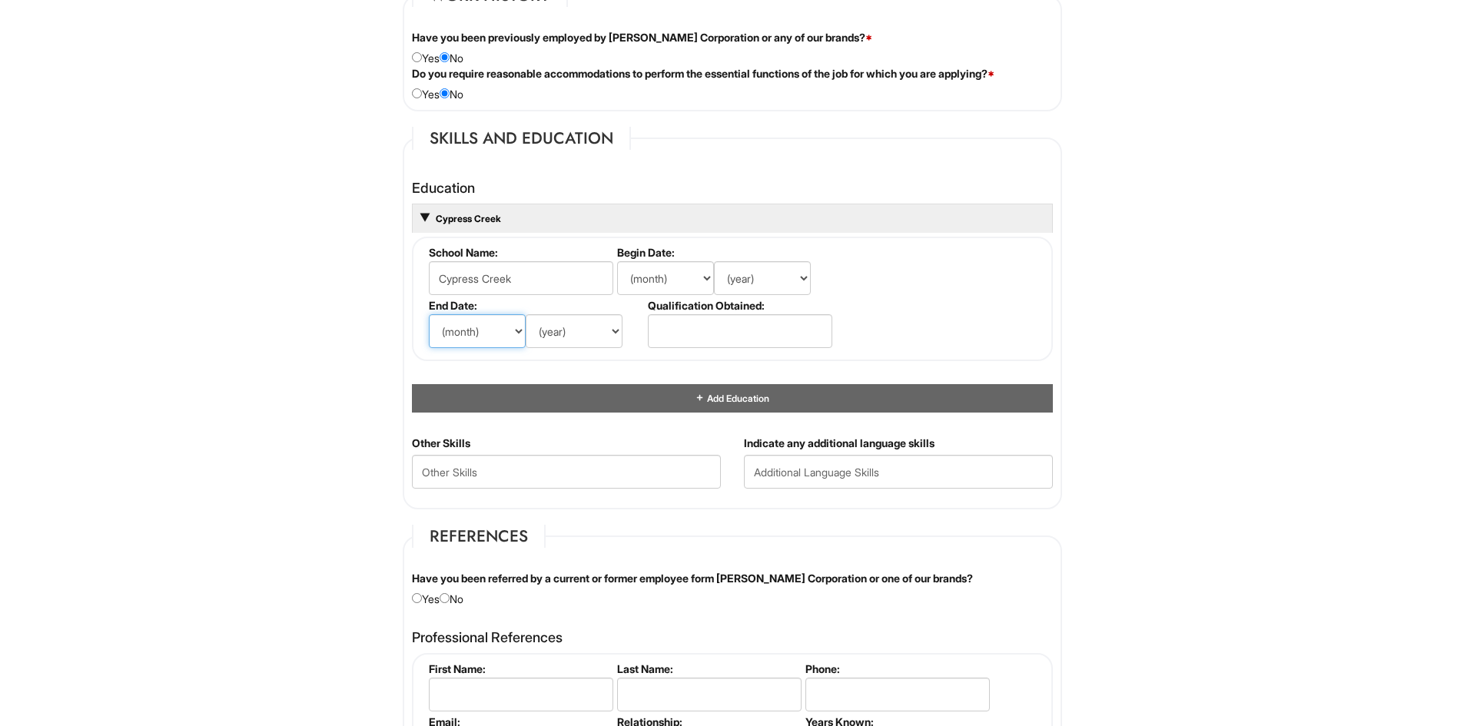
select select "5"
click at [429, 314] on select "(month) Jan Feb Mar Apr May Jun Jul Aug Sep Oct Nov Dec" at bounding box center [477, 331] width 97 height 34
click at [559, 340] on select "(year) 2029 2028 2027 2026 2025 2024 2023 2022 2021 2020 2019 2018 2017 2016 20…" at bounding box center [574, 331] width 97 height 34
select select "2003"
click at [526, 314] on select "(year) 2029 2028 2027 2026 2025 2024 2023 2022 2021 2020 2019 2018 2017 2016 20…" at bounding box center [574, 331] width 97 height 34
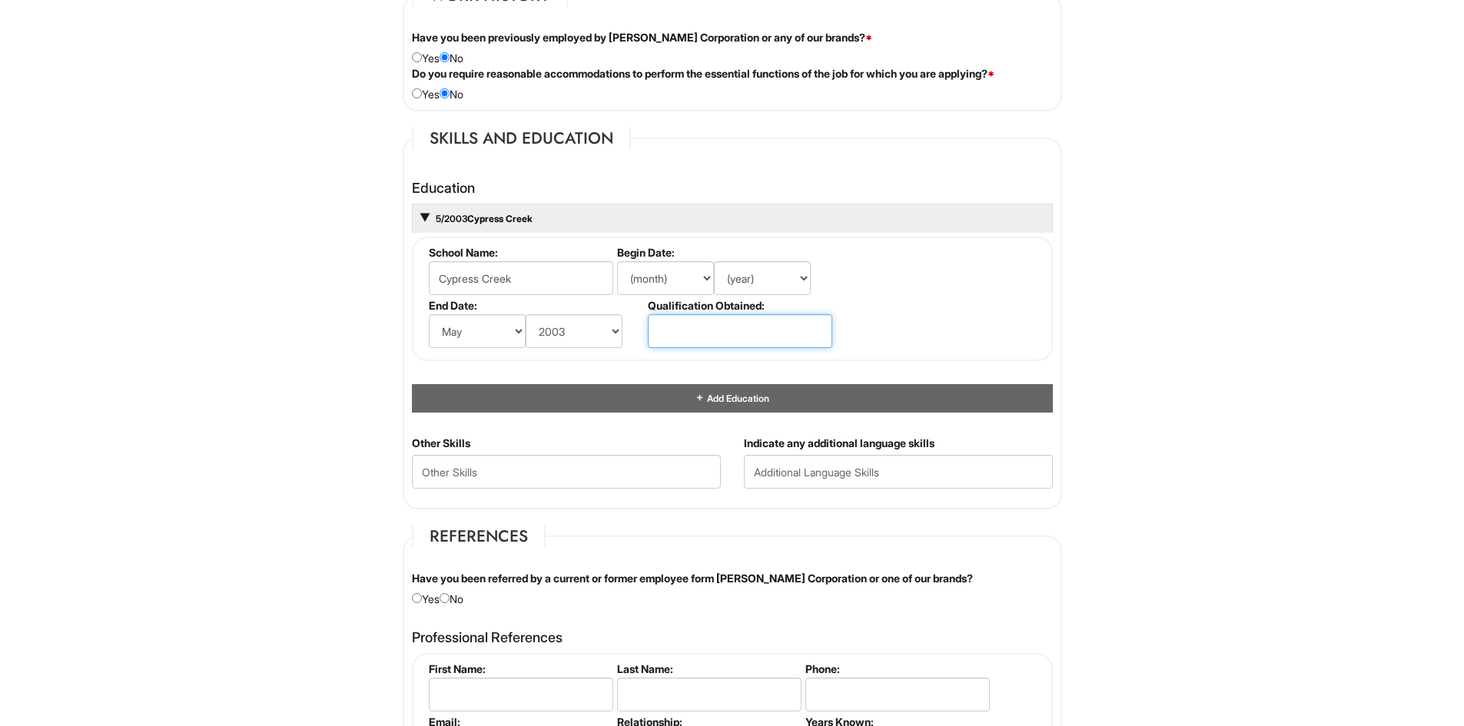
click at [672, 326] on input "text" at bounding box center [740, 331] width 184 height 34
type input "Diploma"
click at [702, 281] on select "(month) Jan Feb Mar Apr May Jun Jul Aug Sep Oct Nov Dec" at bounding box center [665, 278] width 97 height 34
select select "8"
click at [617, 261] on select "(month) Jan Feb Mar Apr May Jun Jul Aug Sep Oct Nov Dec" at bounding box center [665, 278] width 97 height 34
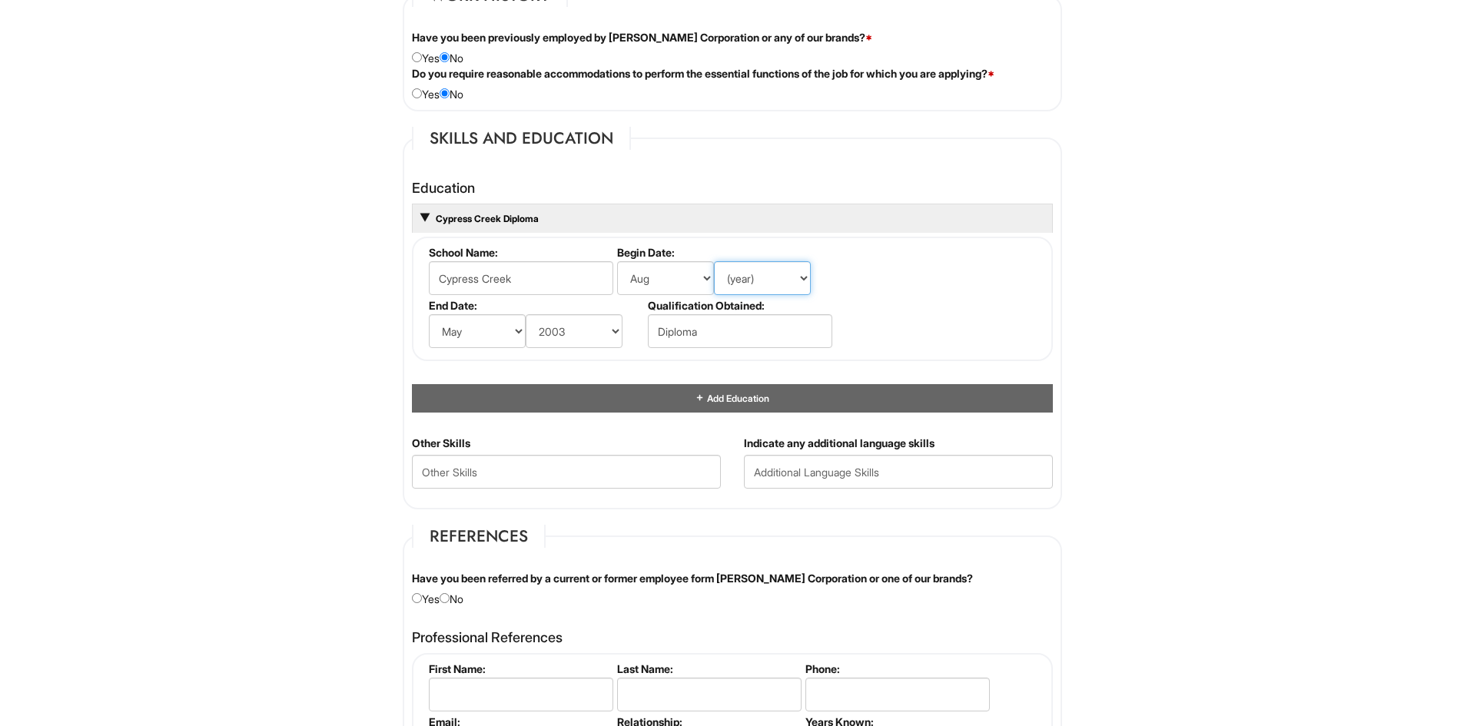
click at [797, 274] on select "(year) 2029 2028 2027 2026 2025 2024 2023 2022 2021 2020 2019 2018 2017 2016 20…" at bounding box center [762, 278] width 97 height 34
select select "1999"
click at [714, 261] on select "(year) 2029 2028 2027 2026 2025 2024 2023 2022 2021 2020 2019 2018 2017 2016 20…" at bounding box center [762, 278] width 97 height 34
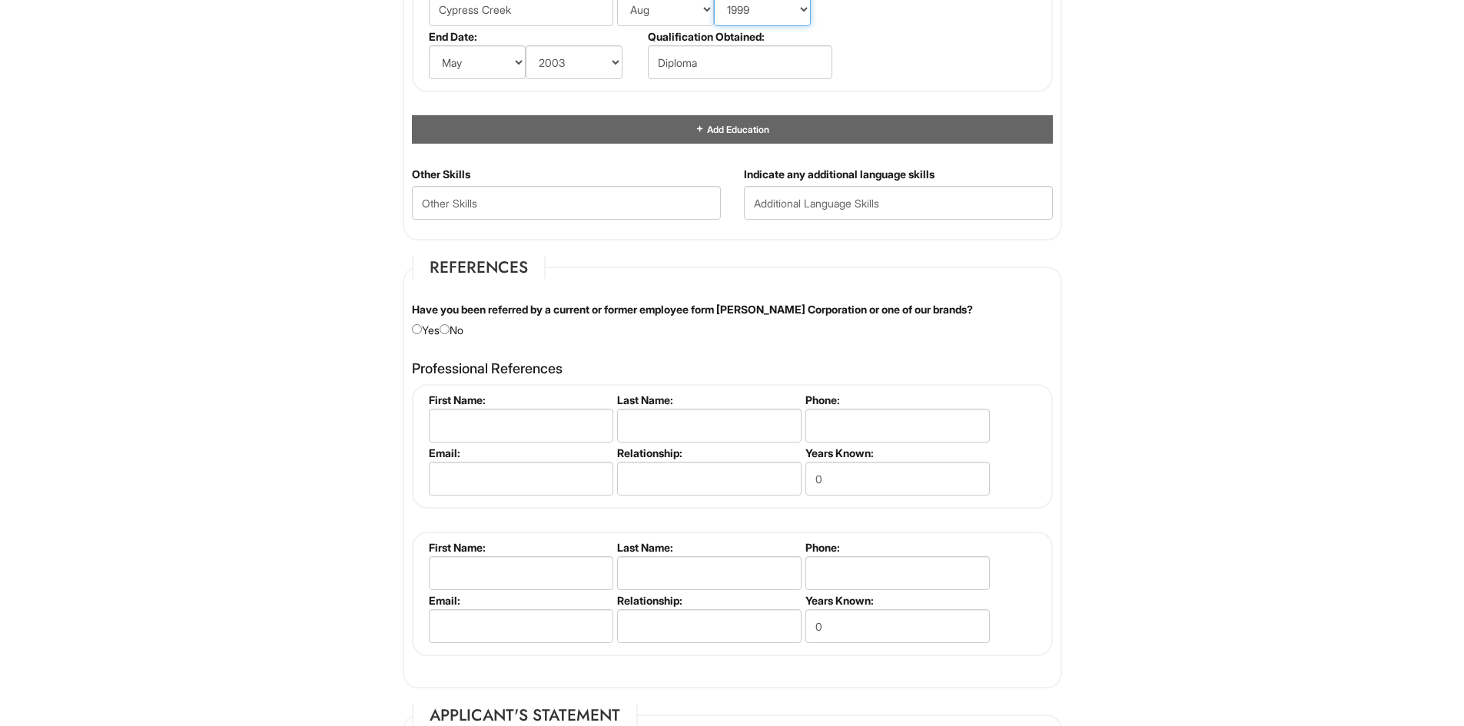
scroll to position [1614, 0]
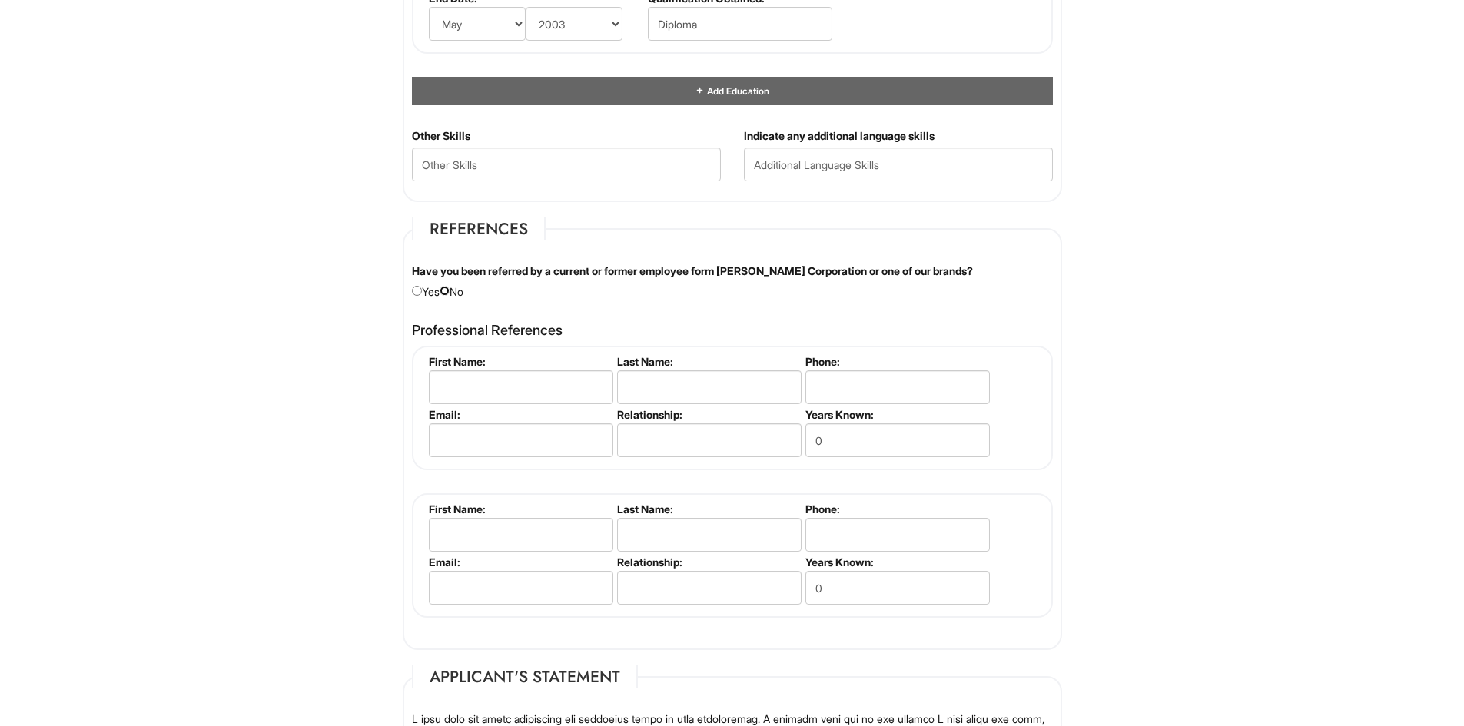
click at [450, 292] on input "radio" at bounding box center [445, 291] width 10 height 10
radio input "true"
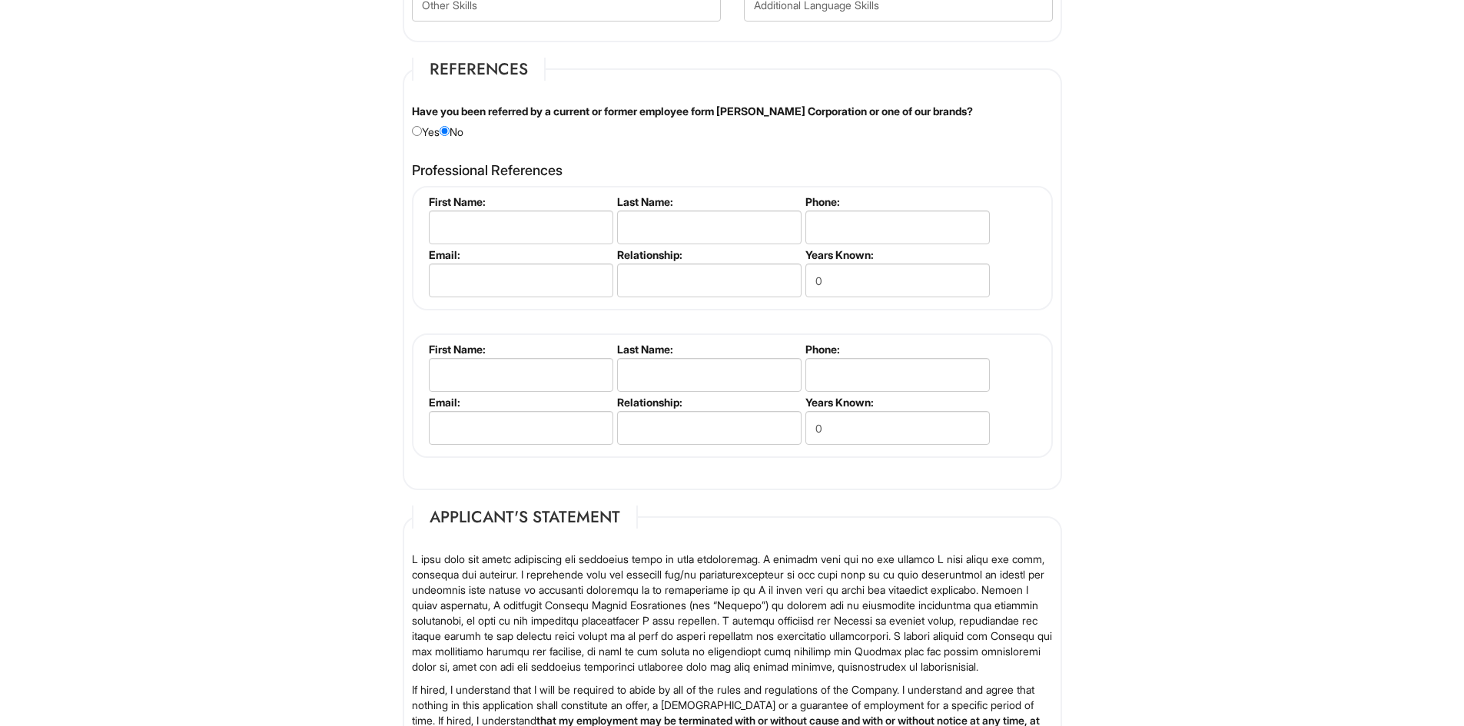
scroll to position [1800, 0]
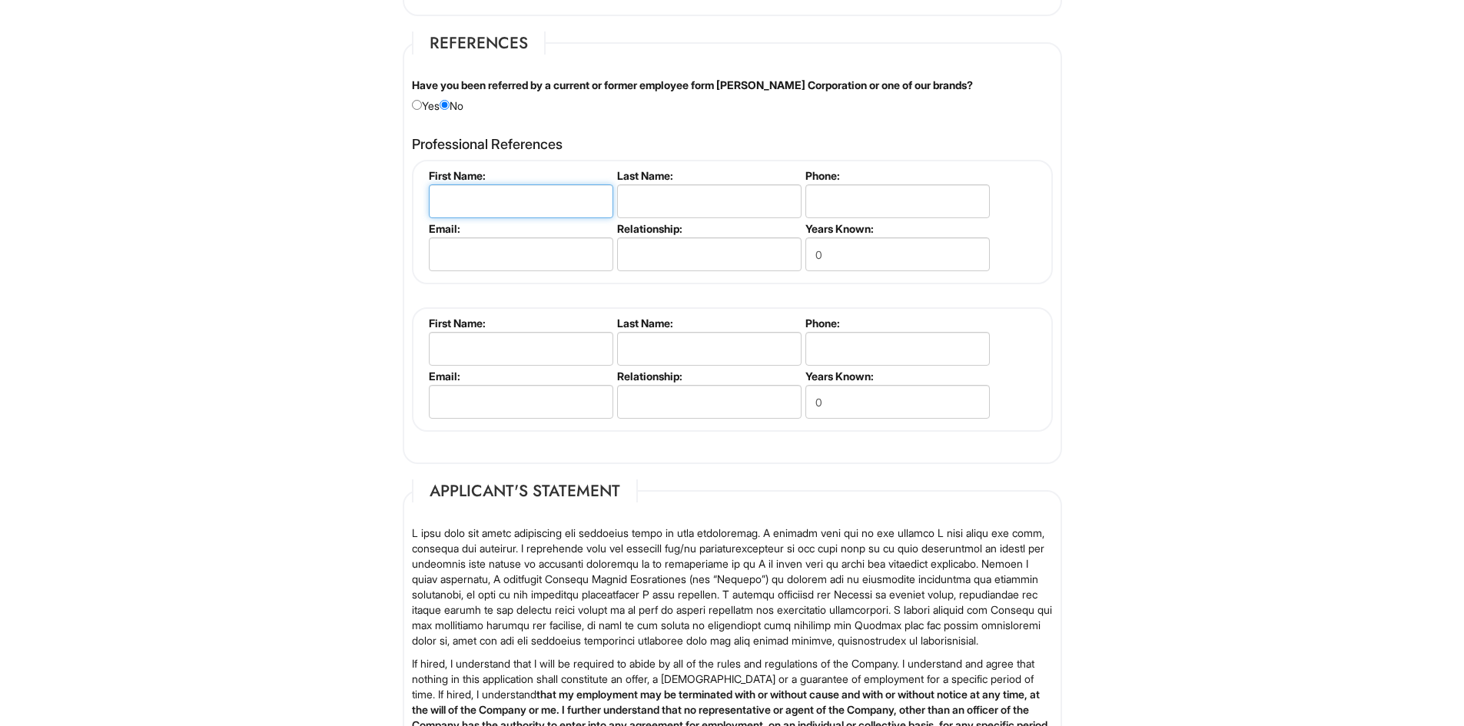
click at [505, 191] on input "text" at bounding box center [521, 201] width 184 height 34
click at [486, 200] on input "Dariana rodriguez" at bounding box center [521, 201] width 184 height 34
drag, startPoint x: 567, startPoint y: 208, endPoint x: 479, endPoint y: 191, distance: 90.0
click at [479, 191] on input "Dariana Rodriguez" at bounding box center [521, 201] width 184 height 34
type input "Dariana Rodriguez"
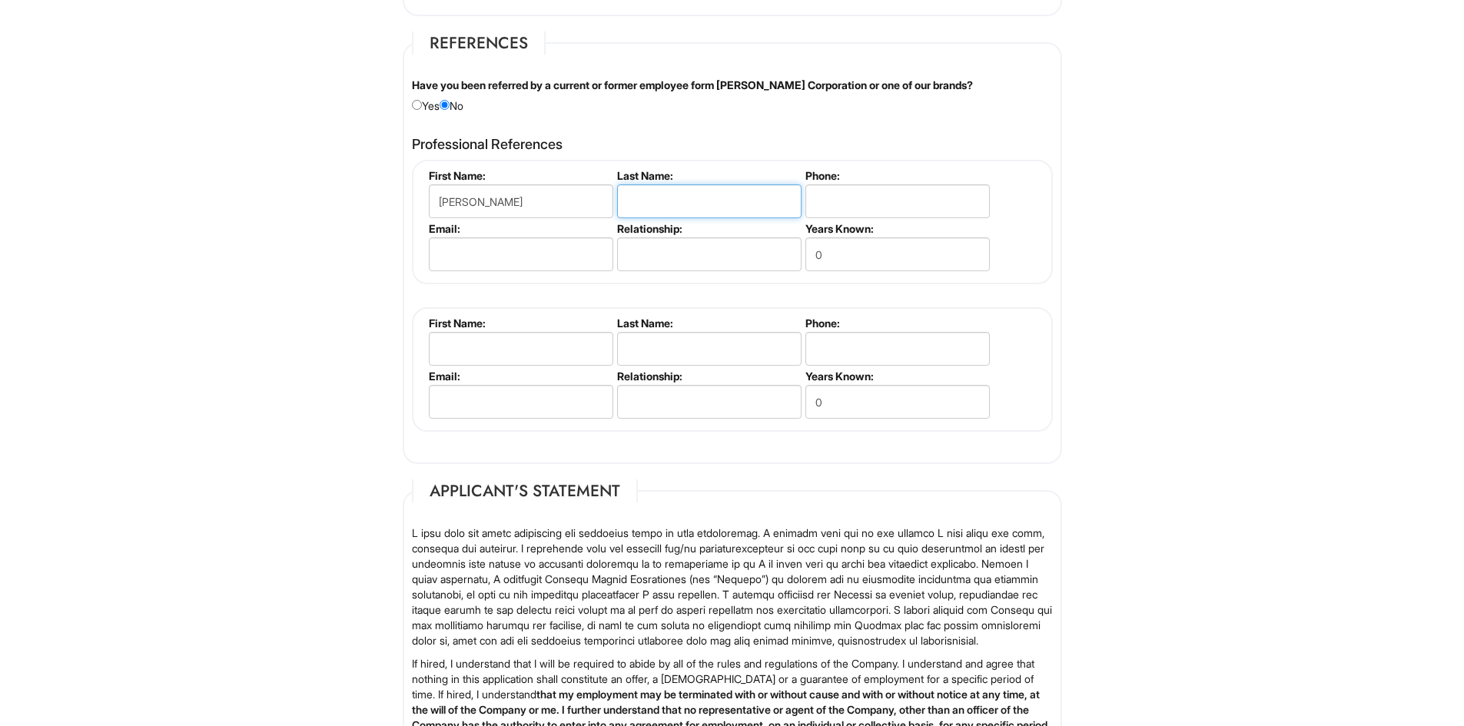
click at [656, 209] on input "text" at bounding box center [709, 201] width 184 height 34
paste input "Rodriguez"
type input "Rodriguez"
drag, startPoint x: 564, startPoint y: 204, endPoint x: 483, endPoint y: 193, distance: 82.2
click at [483, 193] on input "Dariana Rodriguez" at bounding box center [521, 201] width 184 height 34
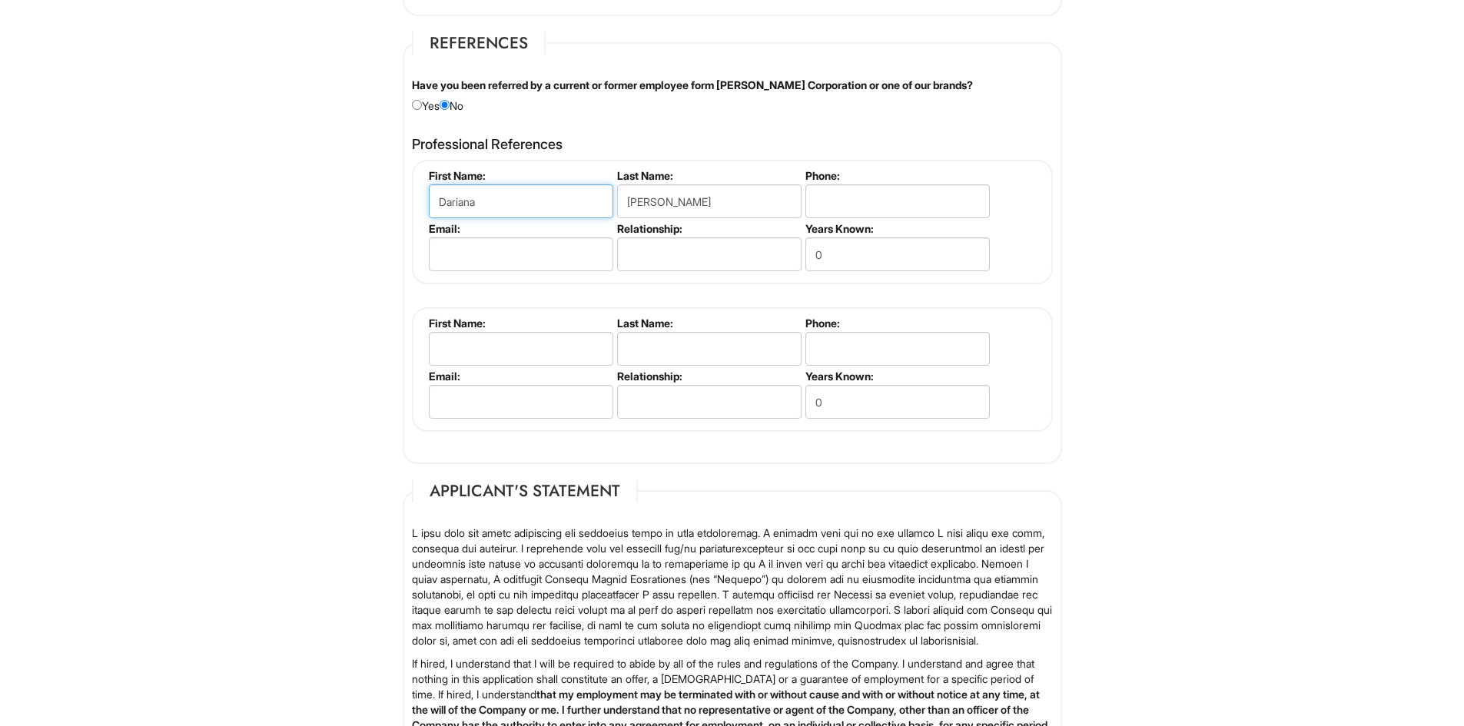
type input "Dariana"
click at [880, 204] on input "tel" at bounding box center [897, 201] width 184 height 34
type input "813-770-1003"
click at [853, 248] on input "0" at bounding box center [897, 254] width 184 height 34
drag, startPoint x: 843, startPoint y: 253, endPoint x: 771, endPoint y: 263, distance: 72.2
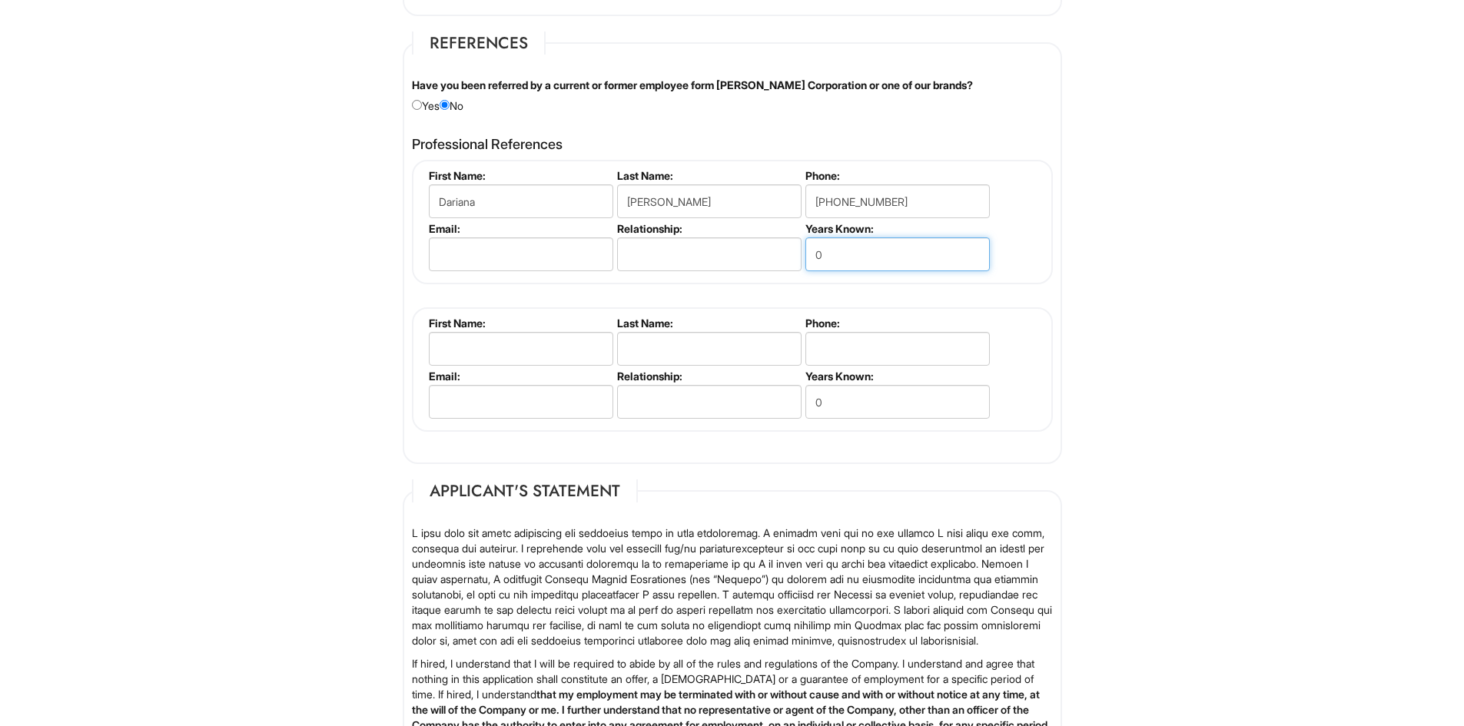
click at [771, 169] on ul "First Name: Dariana Last Name: Rodriguez Phone: 813-770-1003 Email: Relationshi…" at bounding box center [734, 169] width 619 height 0
type input "2"
click at [646, 266] on input "text" at bounding box center [709, 254] width 184 height 34
type input "co-worker"
click at [531, 344] on input "text" at bounding box center [521, 349] width 184 height 34
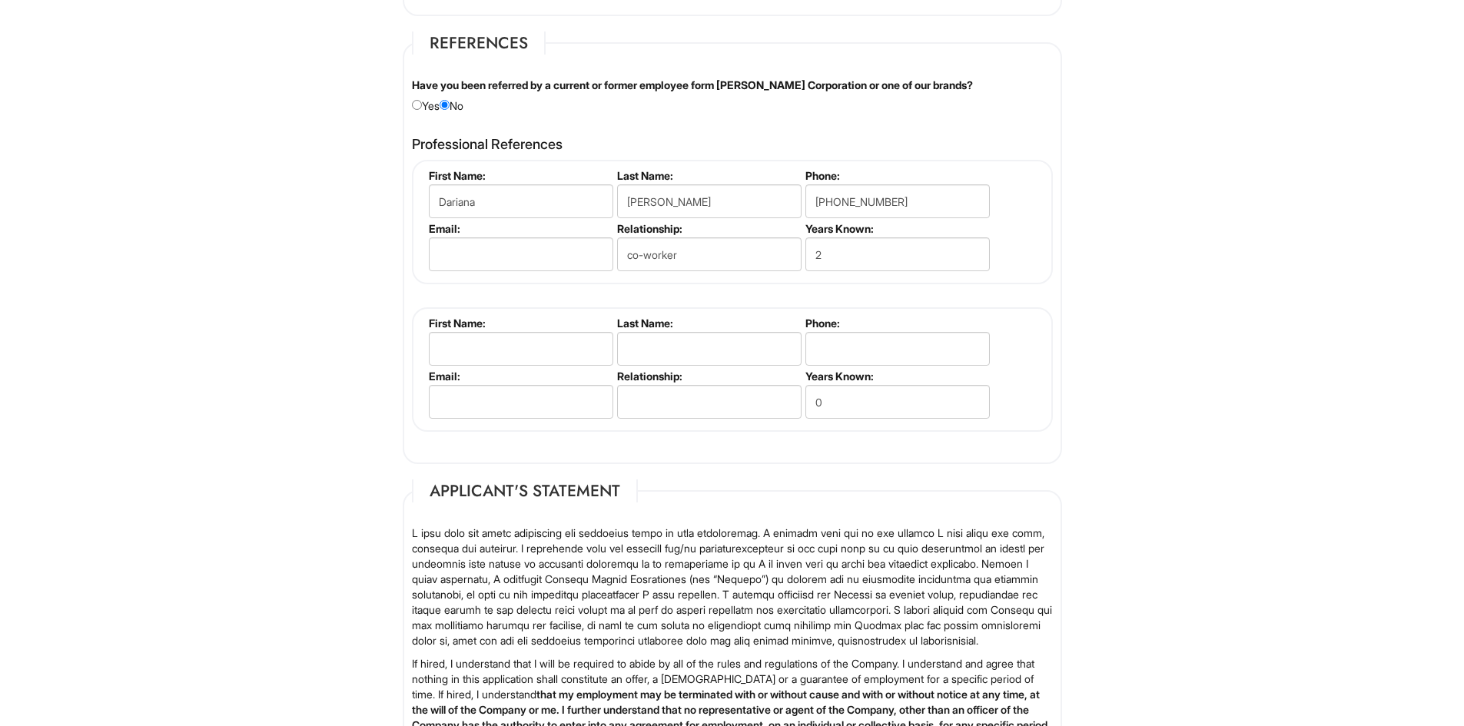
click at [430, 342] on input "text" at bounding box center [521, 349] width 184 height 34
type input "Destiny"
click at [646, 365] on input "text" at bounding box center [709, 349] width 184 height 34
type input "Timmons"
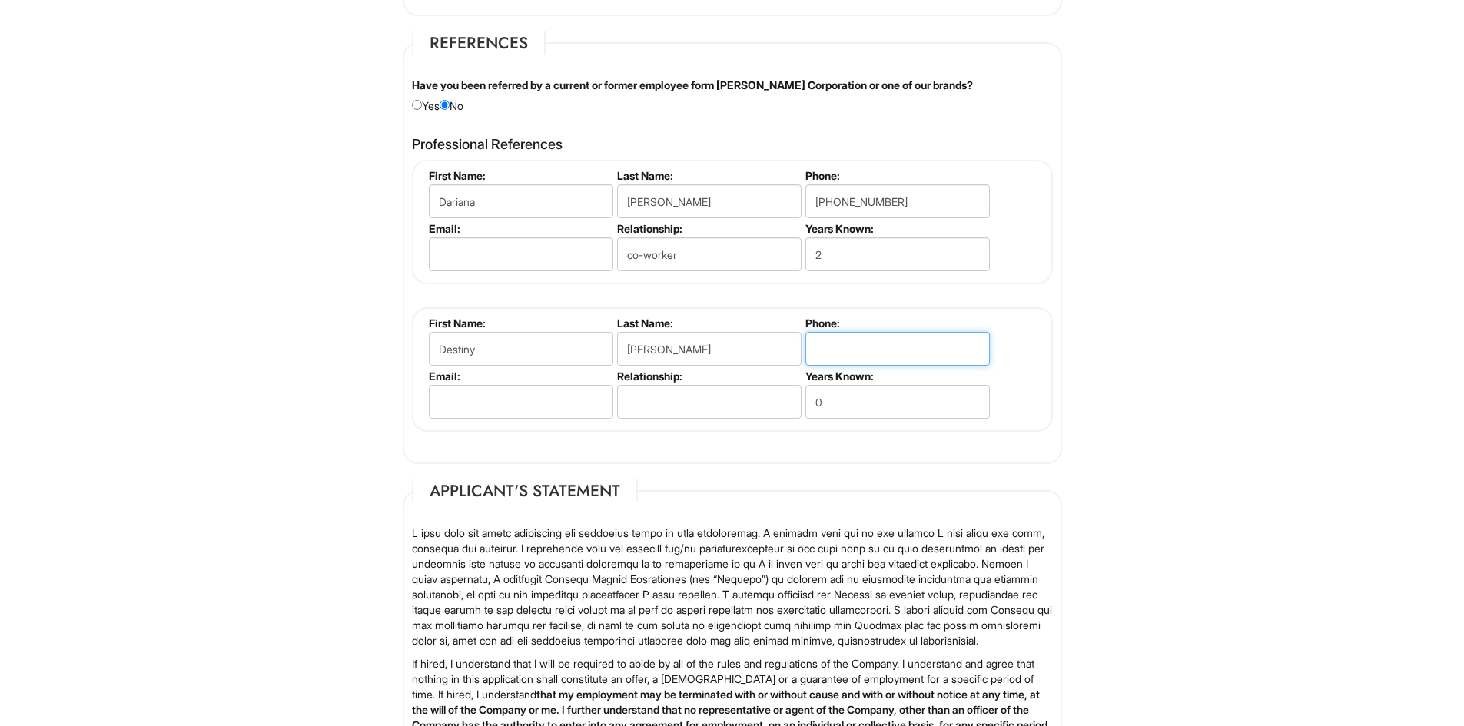
click at [825, 362] on input "tel" at bounding box center [897, 349] width 184 height 34
type input "407-319-4514"
drag, startPoint x: 819, startPoint y: 407, endPoint x: 750, endPoint y: 400, distance: 69.6
click at [750, 317] on ul "First Name: Destiny Last Name: Timmons Phone: 407-319-4514 Email: Relationship:…" at bounding box center [734, 317] width 619 height 0
drag, startPoint x: 662, startPoint y: 402, endPoint x: 662, endPoint y: 412, distance: 10.0
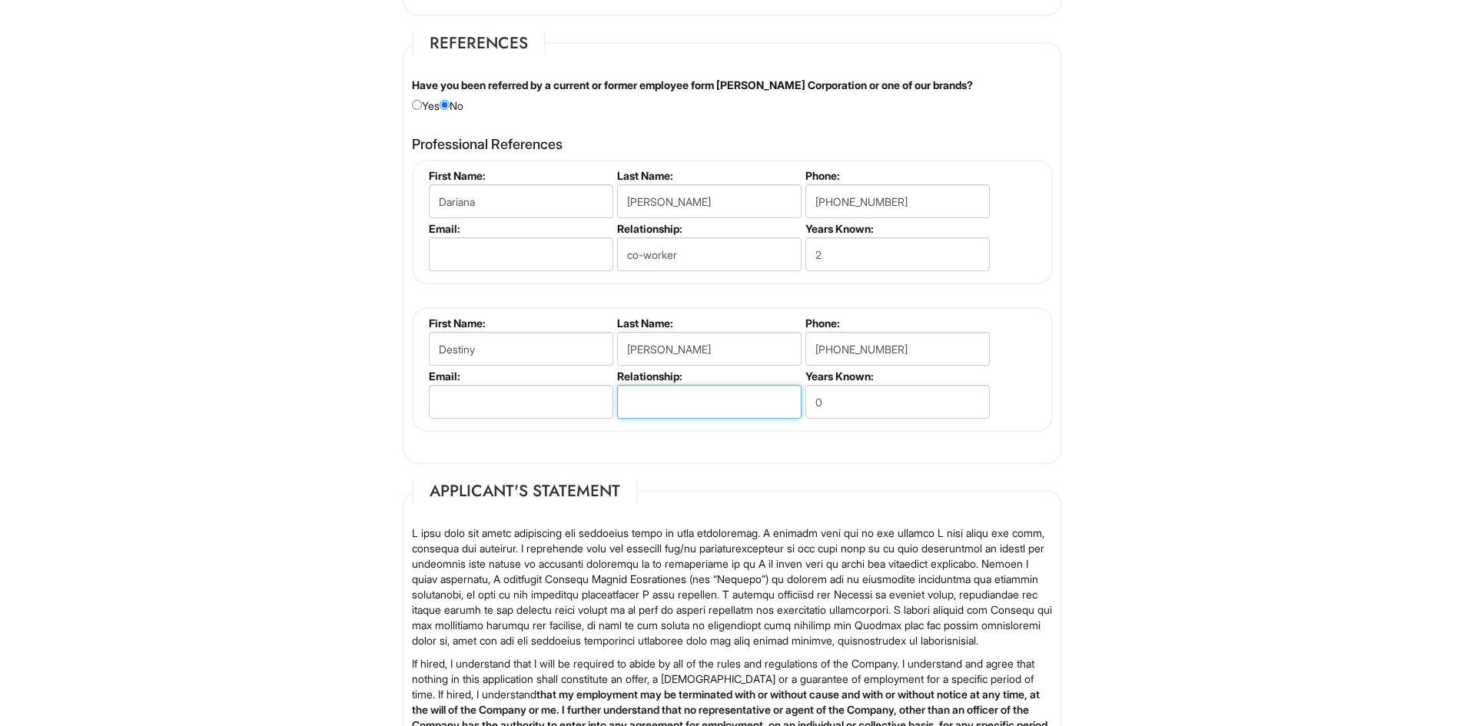
click at [662, 412] on input "text" at bounding box center [709, 402] width 184 height 34
type input "co-worker"
drag, startPoint x: 819, startPoint y: 401, endPoint x: 796, endPoint y: 404, distance: 23.3
click at [796, 317] on ul "First Name: Destiny Last Name: Timmons Phone: 407-319-4514 Email: Relationship:…" at bounding box center [734, 317] width 619 height 0
type input "11"
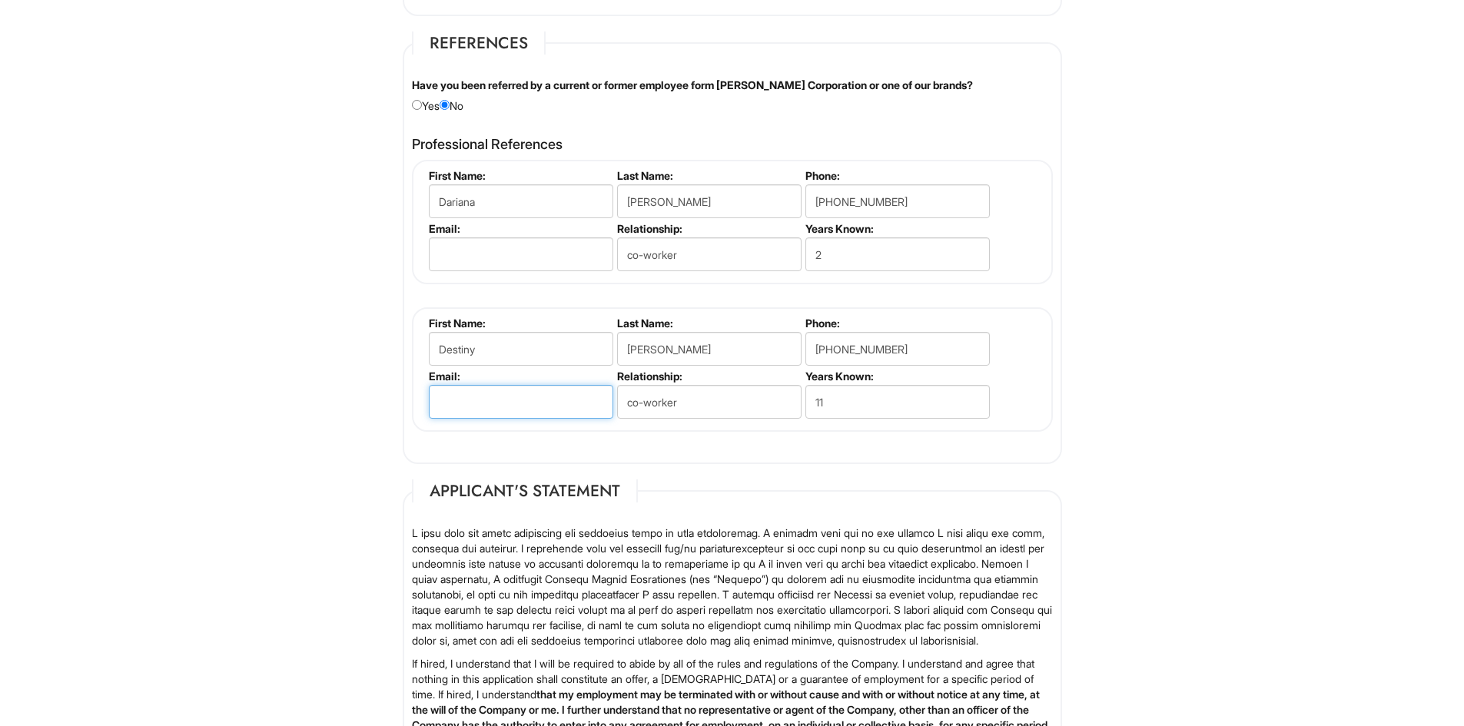
click at [496, 390] on input "email" at bounding box center [521, 402] width 184 height 34
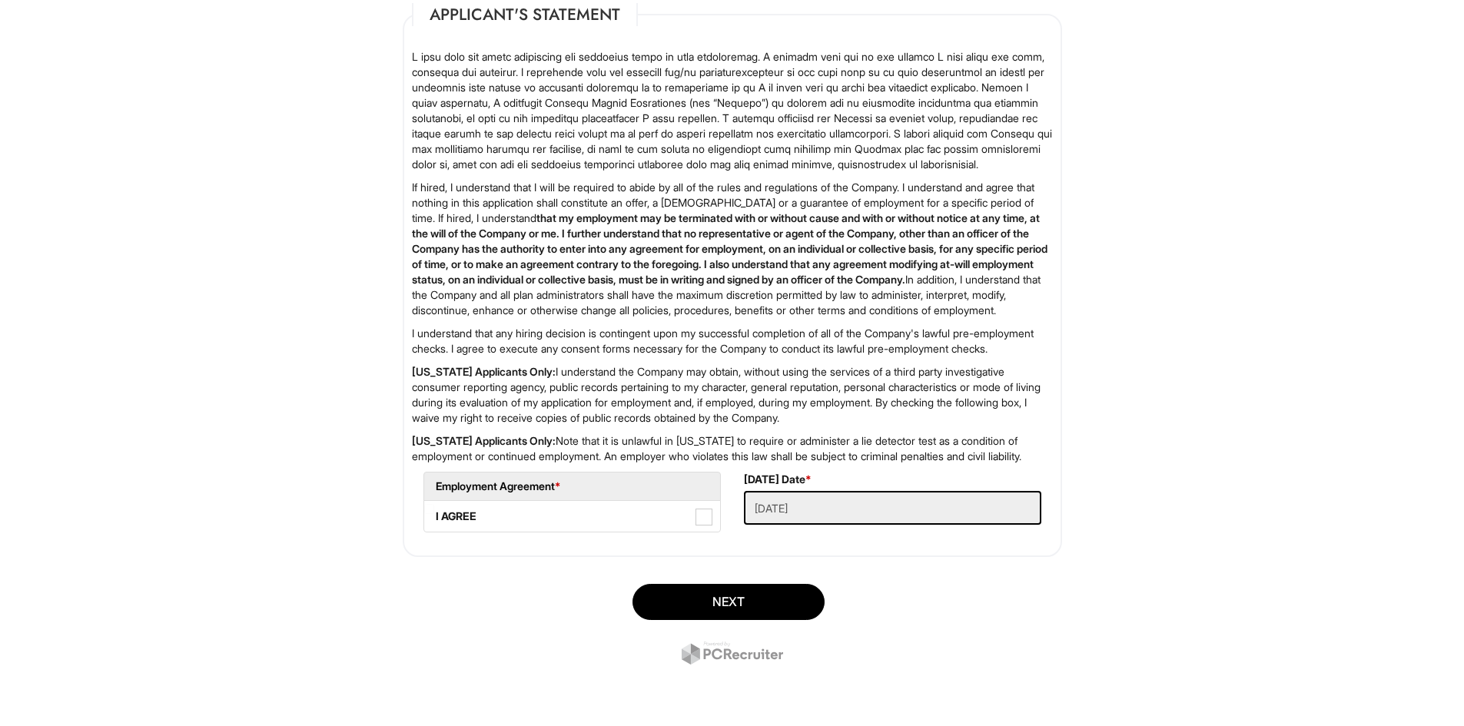
scroll to position [2338, 0]
click at [702, 514] on span at bounding box center [703, 517] width 17 height 17
click at [434, 514] on AGREE "I AGREE" at bounding box center [429, 509] width 10 height 10
checkbox AGREE "true"
click at [765, 596] on button "Next" at bounding box center [728, 602] width 192 height 36
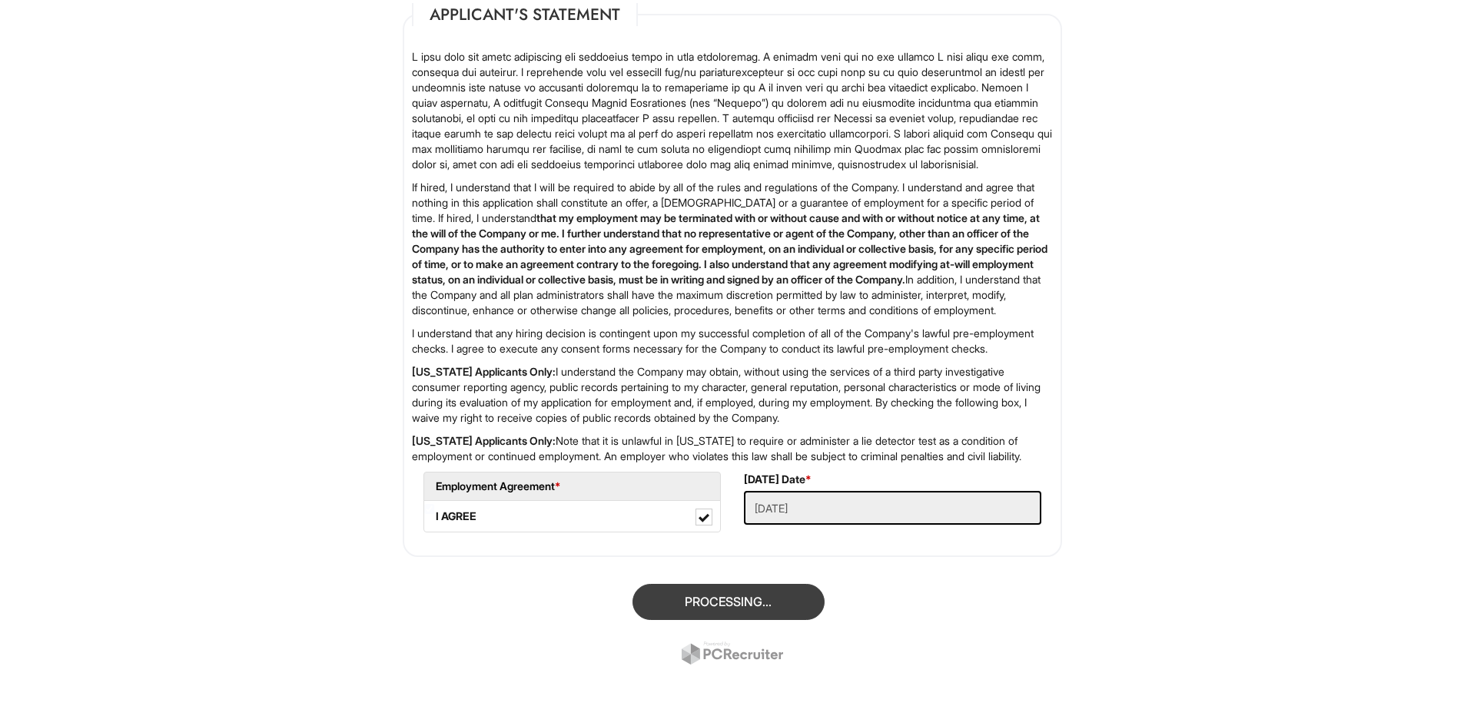
scroll to position [94, 0]
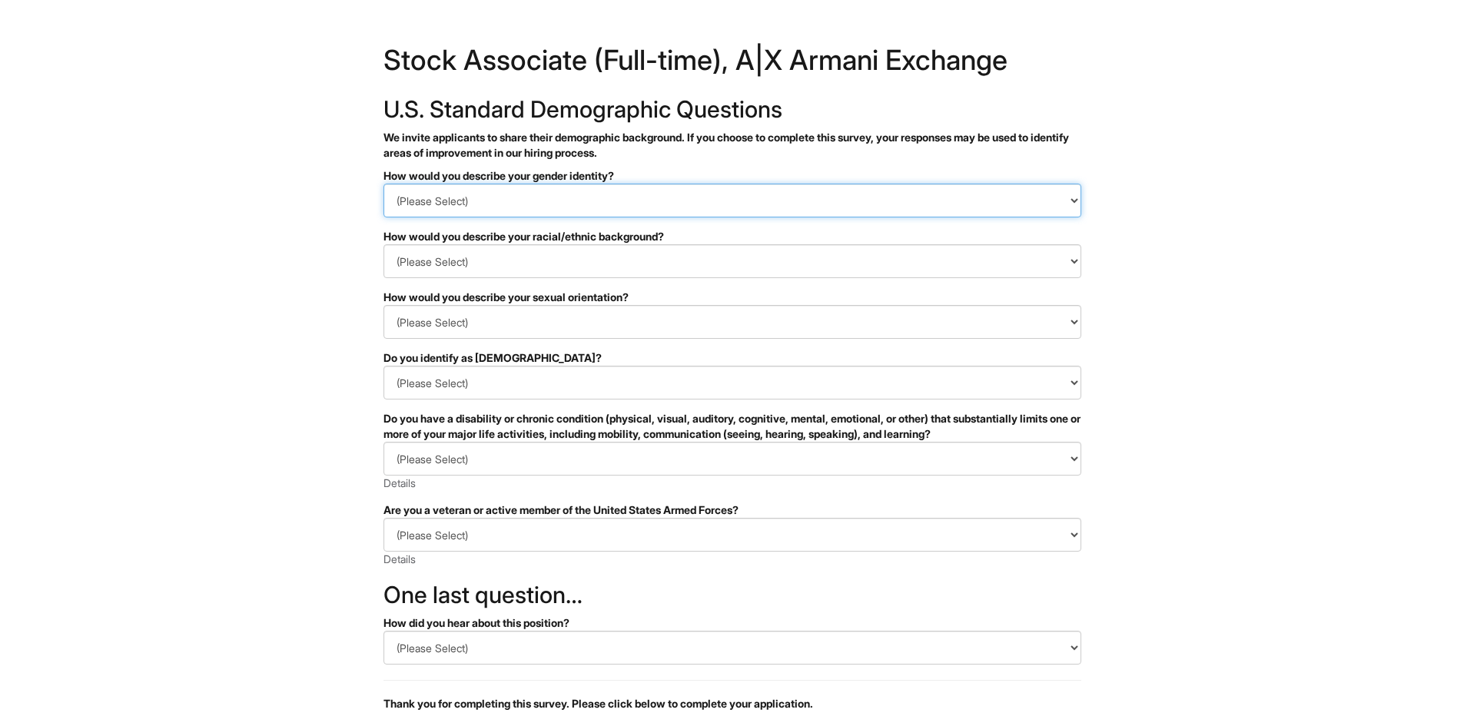
click at [595, 197] on select "(Please Select) Man Woman [DEMOGRAPHIC_DATA] I prefer to self-describe I don't …" at bounding box center [732, 201] width 698 height 34
select select "Man"
click at [383, 184] on select "(Please Select) Man Woman [DEMOGRAPHIC_DATA] I prefer to self-describe I don't …" at bounding box center [732, 201] width 698 height 34
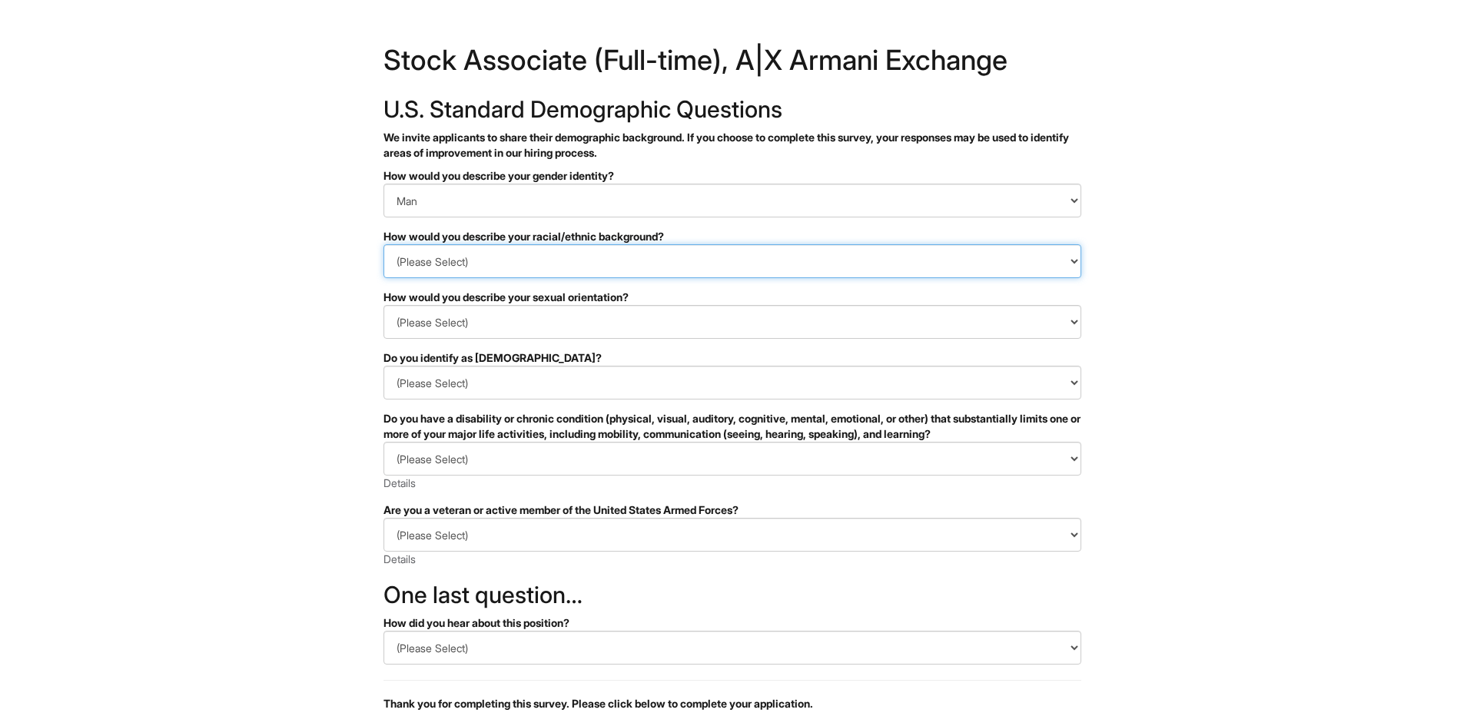
click at [516, 258] on select "(Please Select) [DEMOGRAPHIC_DATA] or of [DEMOGRAPHIC_DATA] descent [DEMOGRAPHI…" at bounding box center [732, 261] width 698 height 34
select select "Black or of [DEMOGRAPHIC_DATA] descent"
click at [383, 244] on select "(Please Select) [DEMOGRAPHIC_DATA] or of [DEMOGRAPHIC_DATA] descent [DEMOGRAPHI…" at bounding box center [732, 261] width 698 height 34
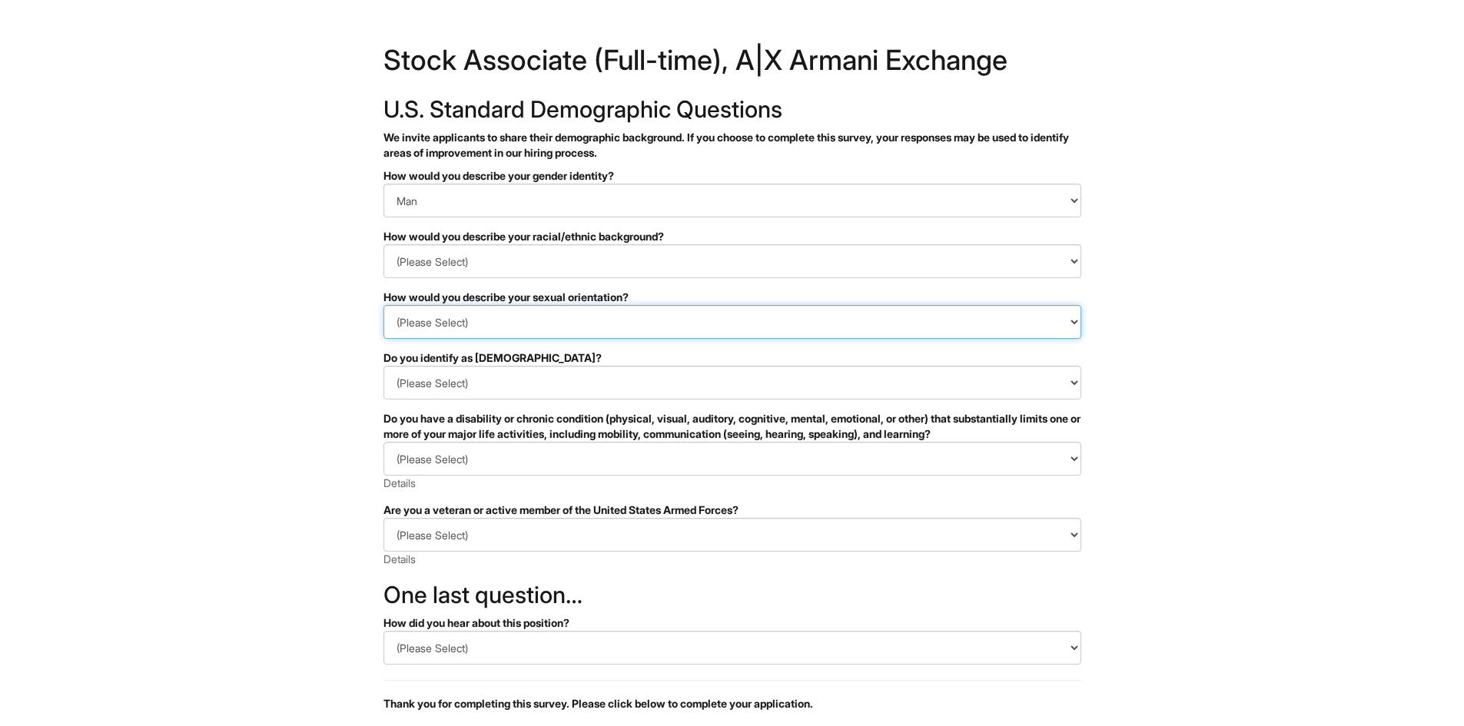
click at [516, 317] on select "(Please Select) [DEMOGRAPHIC_DATA] [DEMOGRAPHIC_DATA] and/or [DEMOGRAPHIC_DATA]…" at bounding box center [732, 322] width 698 height 34
select select "[DEMOGRAPHIC_DATA]"
click at [383, 305] on select "(Please Select) [DEMOGRAPHIC_DATA] [DEMOGRAPHIC_DATA] and/or [DEMOGRAPHIC_DATA]…" at bounding box center [732, 322] width 698 height 34
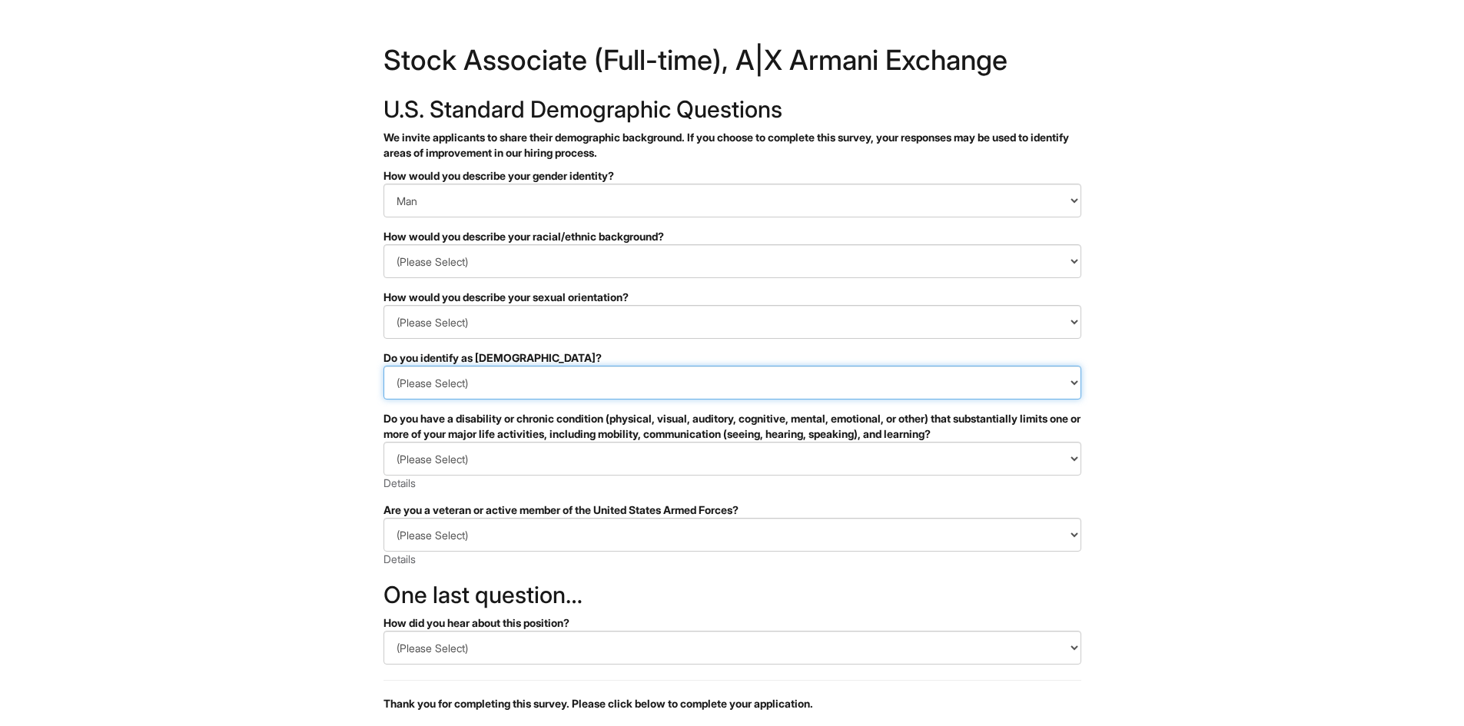
click at [471, 375] on select "(Please Select) Yes No I prefer to self-describe I don't wish to answer" at bounding box center [732, 383] width 698 height 34
select select "No"
click at [383, 366] on select "(Please Select) Yes No I prefer to self-describe I don't wish to answer" at bounding box center [732, 383] width 698 height 34
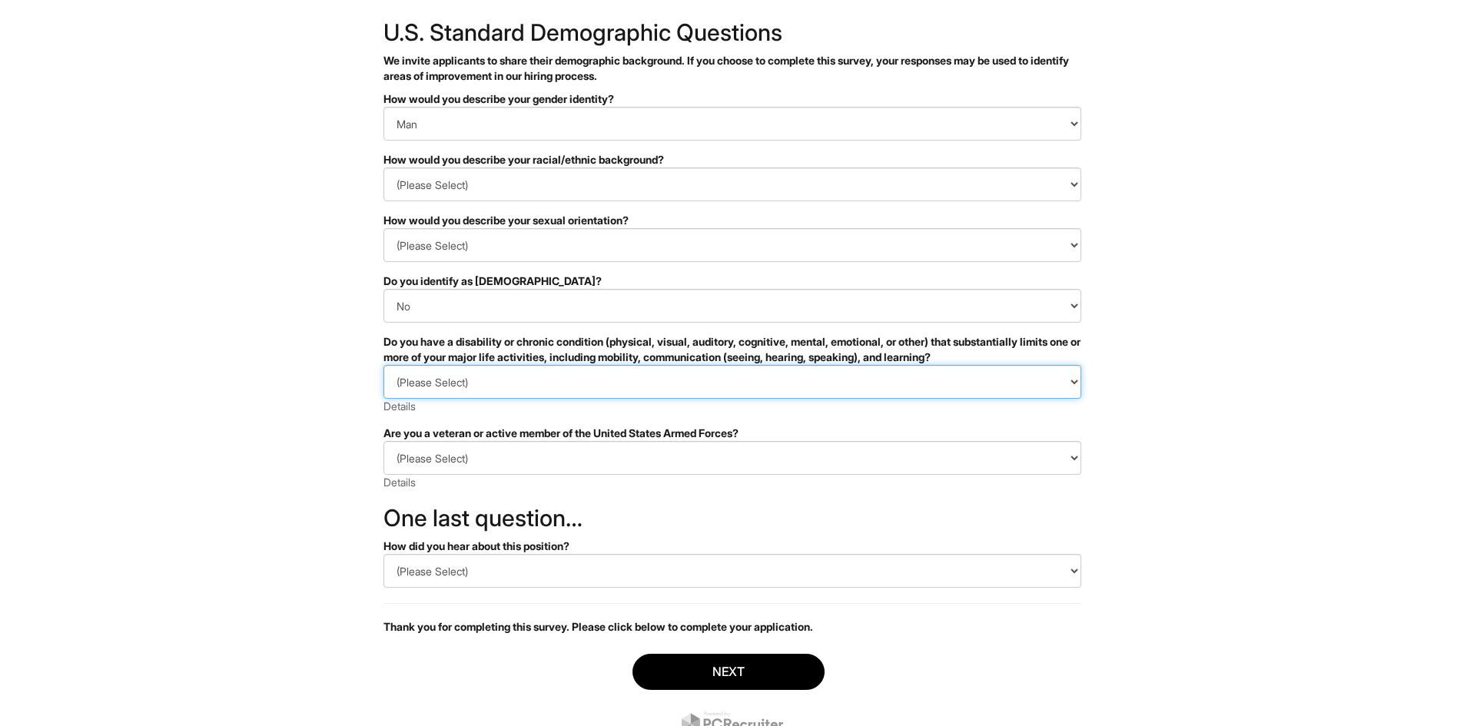
click at [489, 383] on select "(Please Select) YES, I HAVE A DISABILITY (or previously had a disability) NO, I…" at bounding box center [732, 382] width 698 height 34
select select "NO, I DON'T HAVE A DISABILITY"
click at [383, 365] on select "(Please Select) YES, I HAVE A DISABILITY (or previously had a disability) NO, I…" at bounding box center [732, 382] width 698 height 34
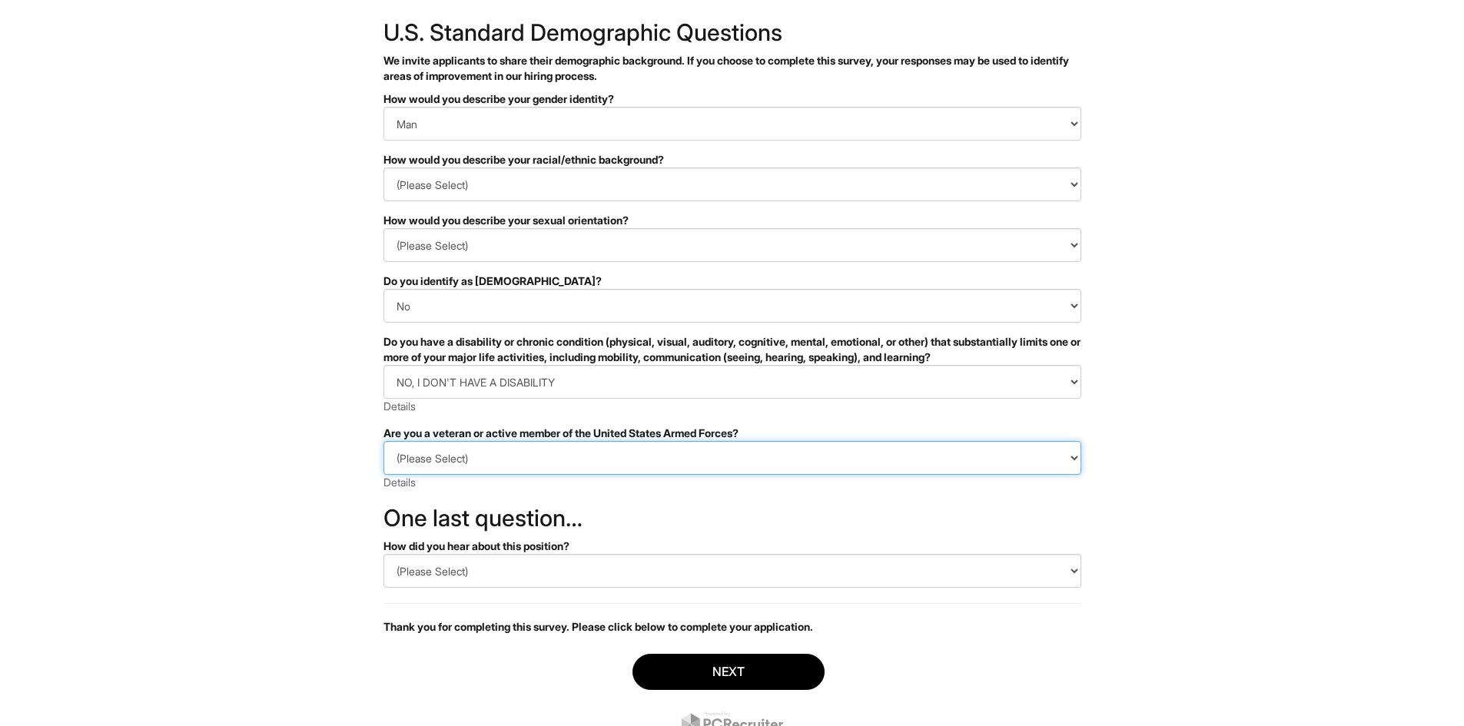
click at [480, 445] on select "(Please Select) I IDENTIFY AS ONE OR MORE OF THE CLASSIFICATIONS OF PROTECTED V…" at bounding box center [732, 458] width 698 height 34
select select "I AM NOT A PROTECTED VETERAN"
click at [383, 441] on select "(Please Select) I IDENTIFY AS ONE OR MORE OF THE CLASSIFICATIONS OF PROTECTED V…" at bounding box center [732, 458] width 698 height 34
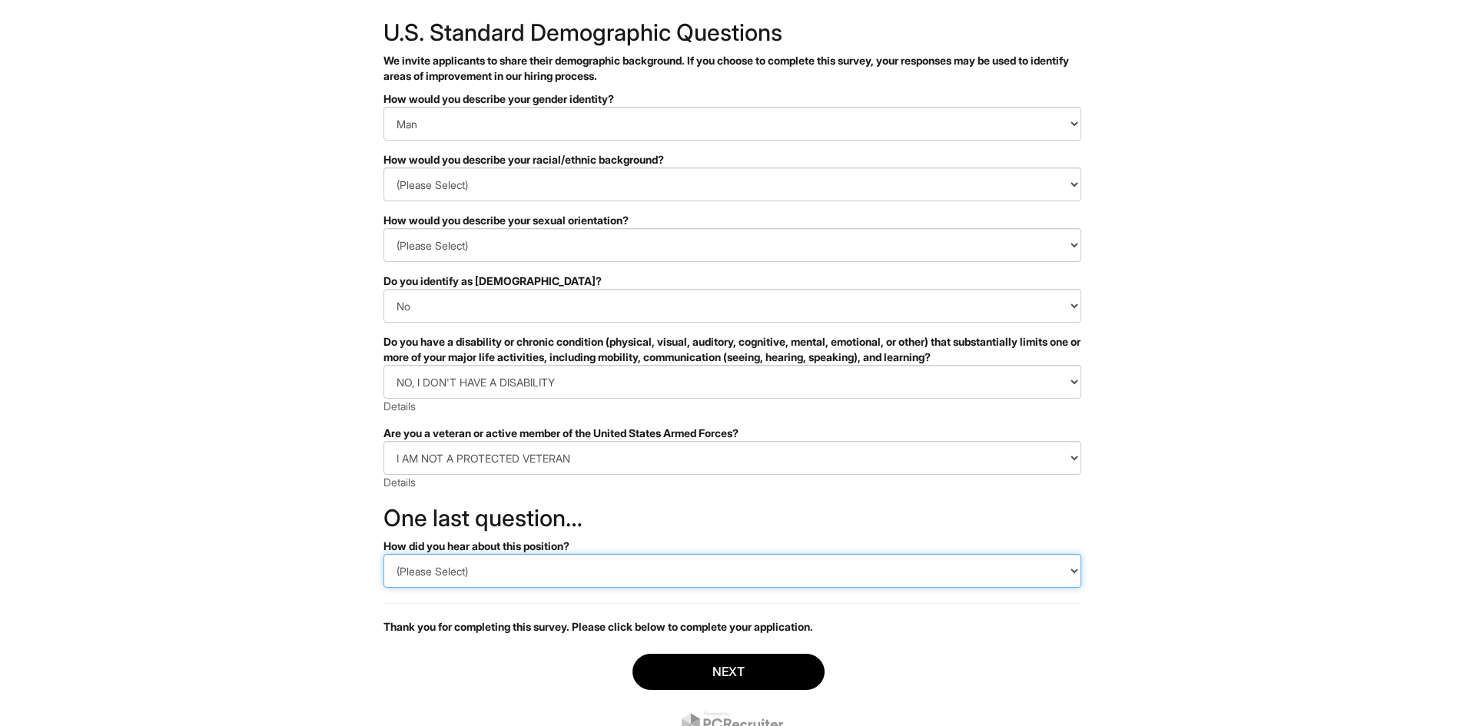
click at [493, 576] on select "(Please Select) CareerBuilder Indeed LinkedIn Monster Referral Other" at bounding box center [732, 571] width 698 height 34
select select "Indeed"
click at [383, 554] on select "(Please Select) CareerBuilder Indeed LinkedIn Monster Referral Other" at bounding box center [732, 571] width 698 height 34
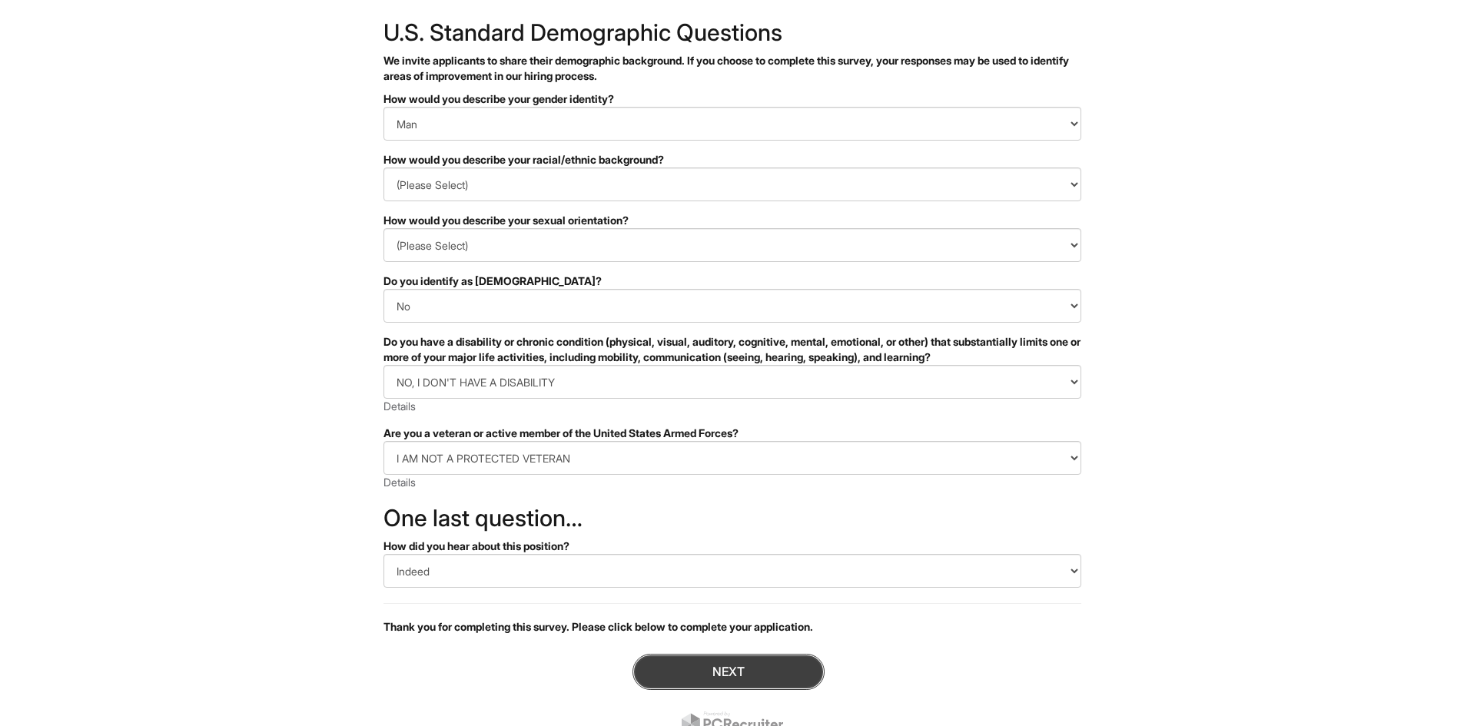
click at [678, 655] on button "Next" at bounding box center [728, 672] width 192 height 36
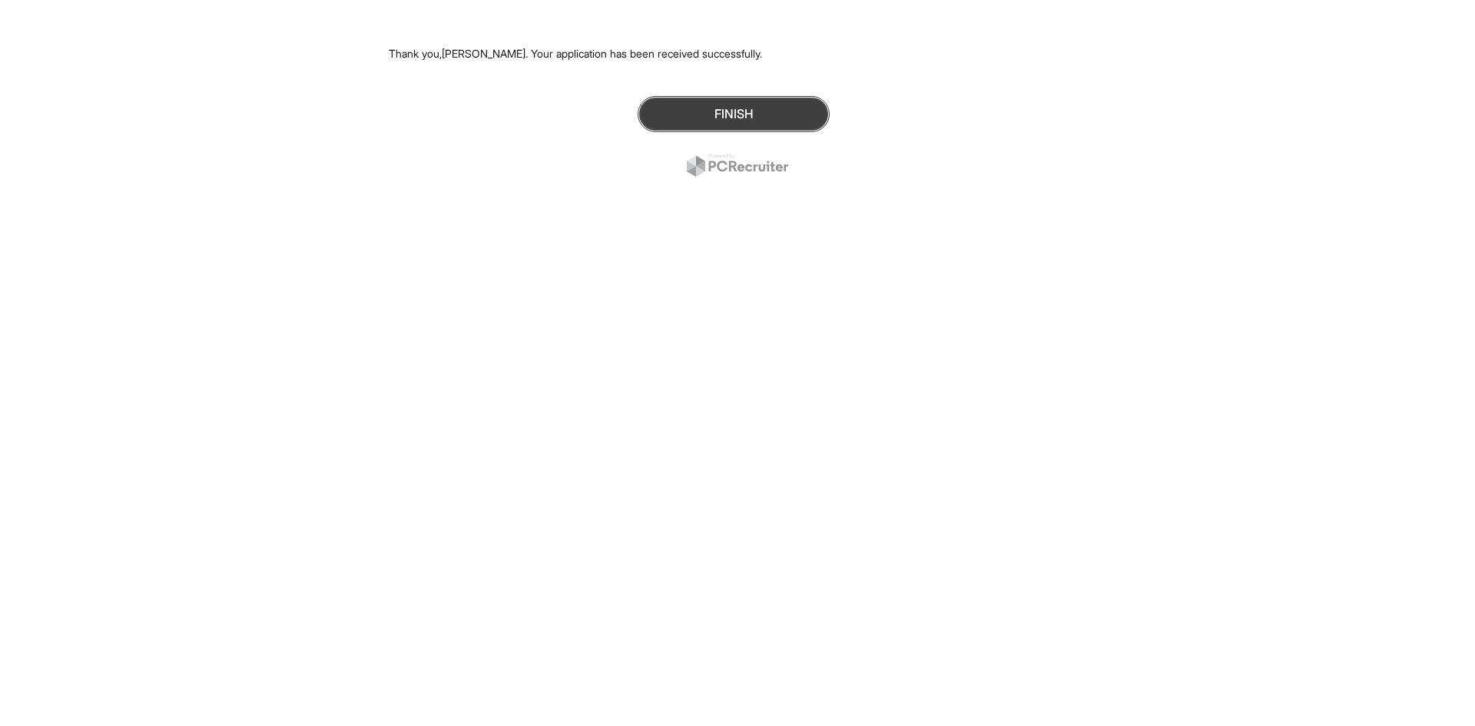
click at [687, 103] on button "Finish" at bounding box center [734, 114] width 192 height 36
